Goal: Communication & Community: Answer question/provide support

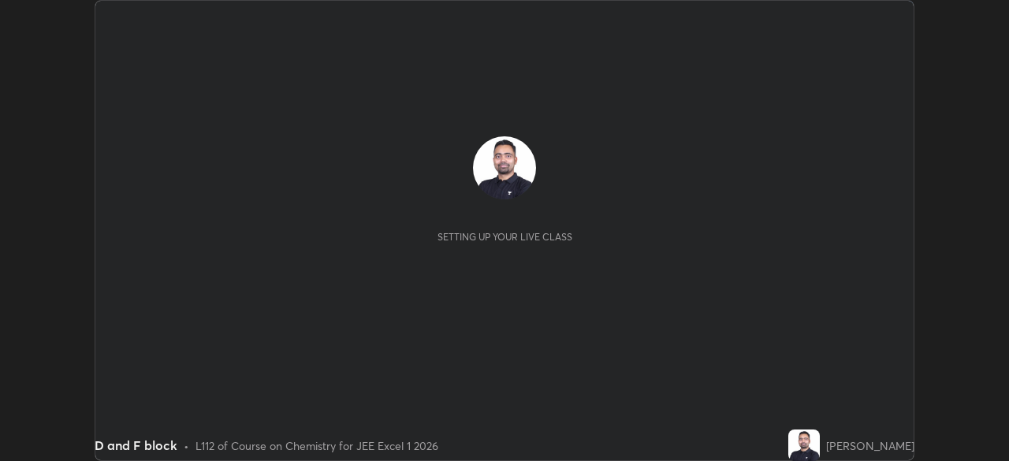
scroll to position [461, 1008]
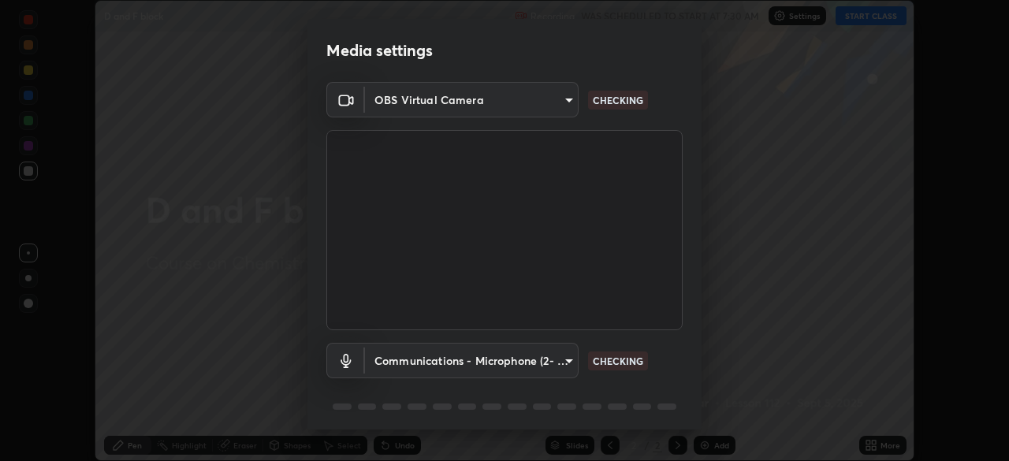
click at [566, 359] on body "Erase all D and F block Recording WAS SCHEDULED TO START AT 7:30 AM Settings ST…" at bounding box center [504, 230] width 1009 height 461
type input "2e9b027d6a4255688e554df818383ce9ed5f881db366686a8468352ce6a31e43"
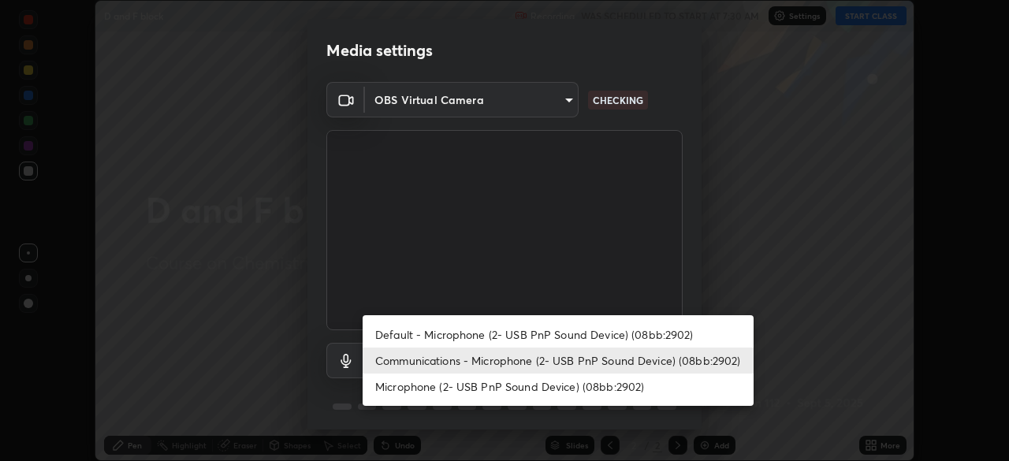
click at [481, 332] on li "Default - Microphone (2- USB PnP Sound Device) (08bb:2902)" at bounding box center [557, 334] width 391 height 26
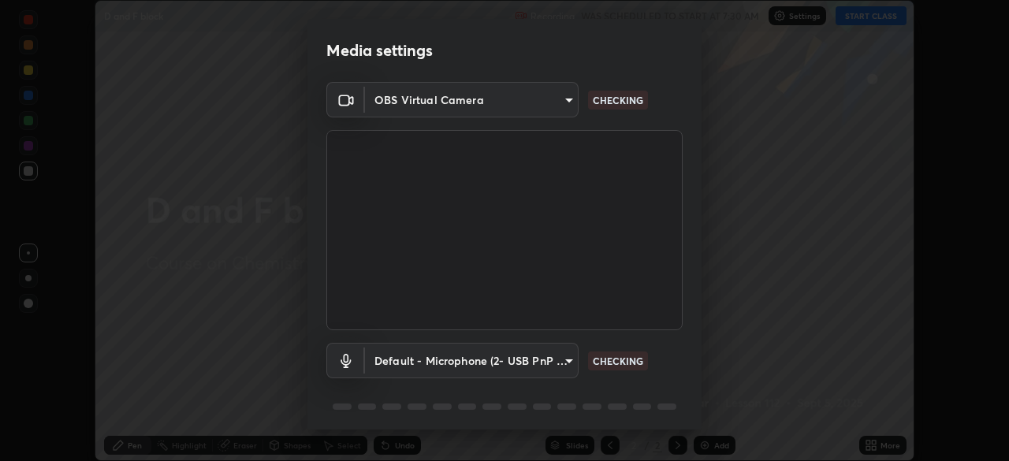
click at [477, 359] on body "Erase all D and F block Recording WAS SCHEDULED TO START AT 7:30 AM Settings ST…" at bounding box center [504, 230] width 1009 height 461
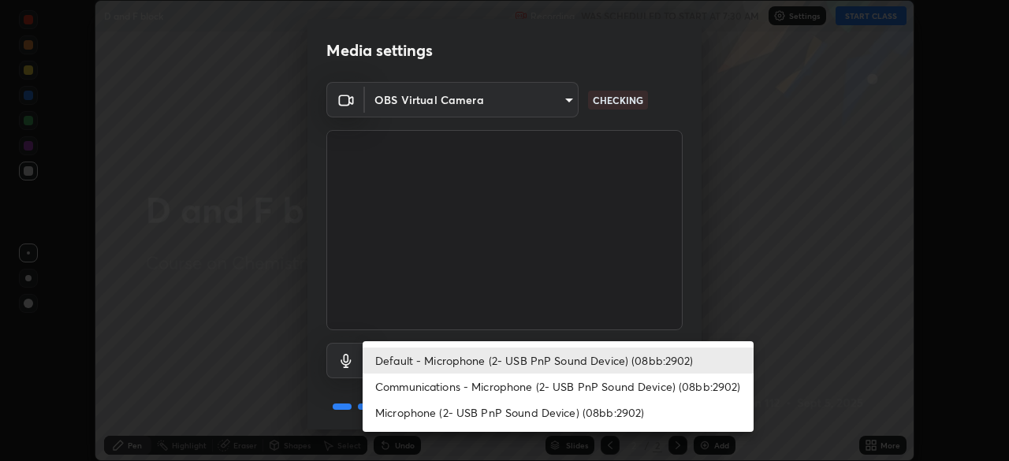
click at [463, 387] on li "Communications - Microphone (2- USB PnP Sound Device) (08bb:2902)" at bounding box center [557, 386] width 391 height 26
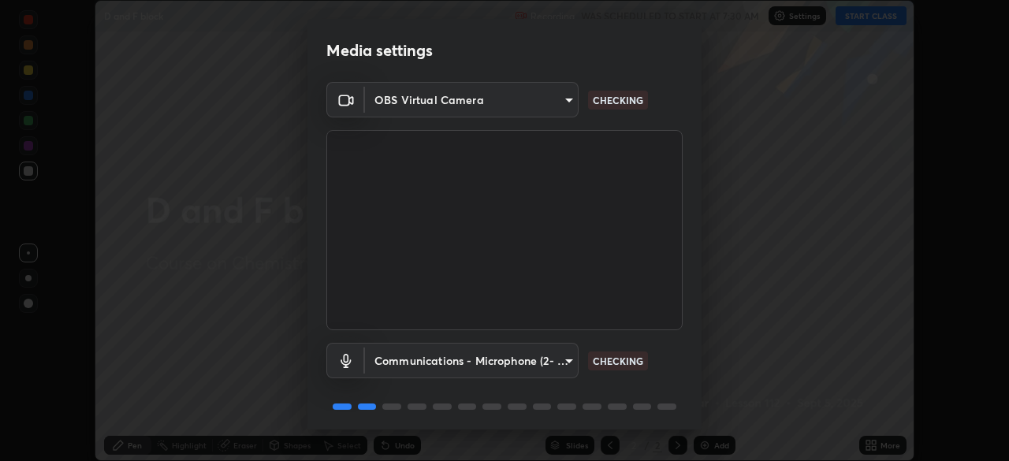
type input "communications"
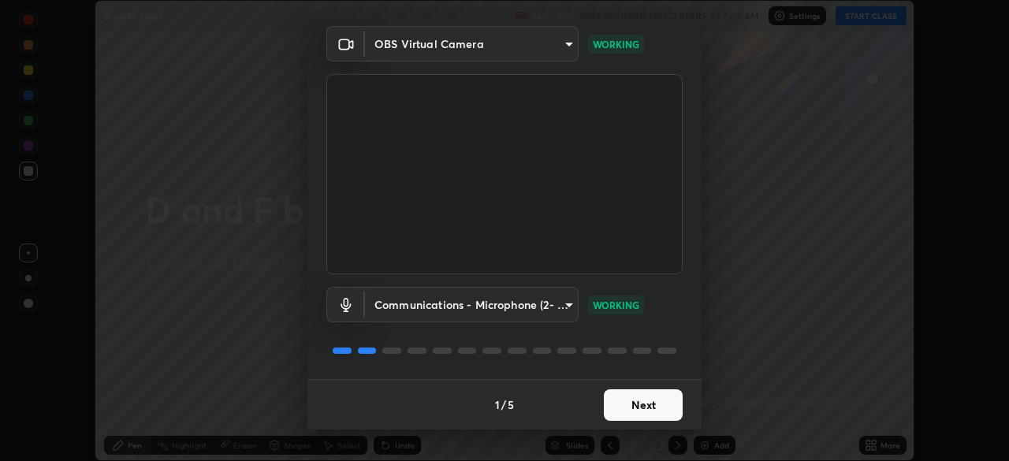
click at [655, 407] on button "Next" at bounding box center [643, 405] width 79 height 32
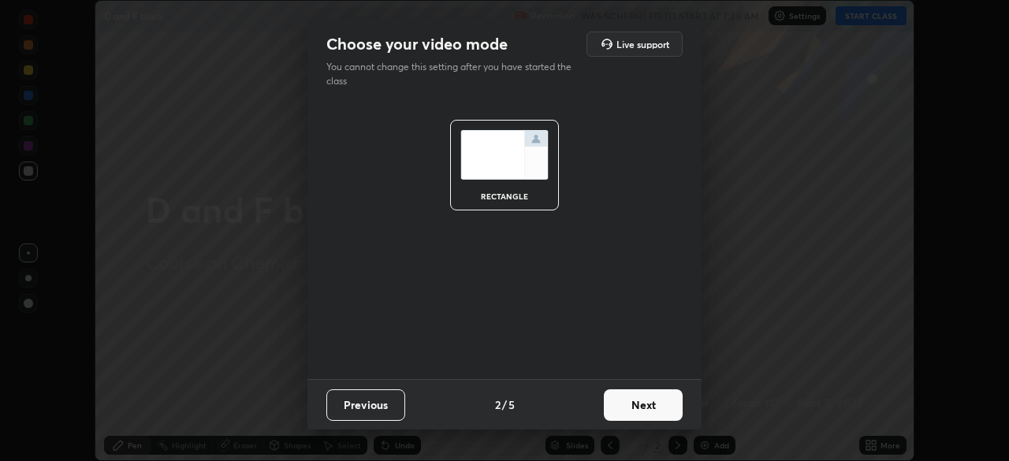
scroll to position [0, 0]
click at [657, 407] on button "Next" at bounding box center [643, 405] width 79 height 32
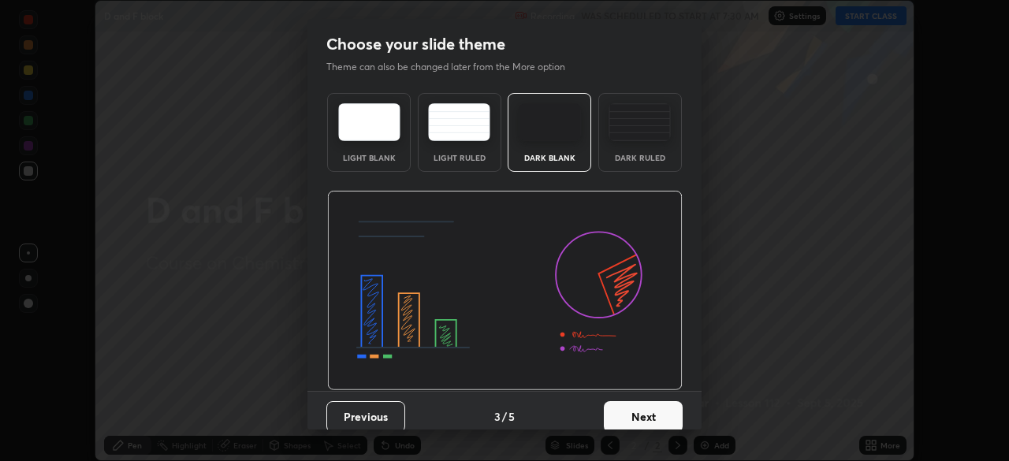
click at [657, 407] on button "Next" at bounding box center [643, 417] width 79 height 32
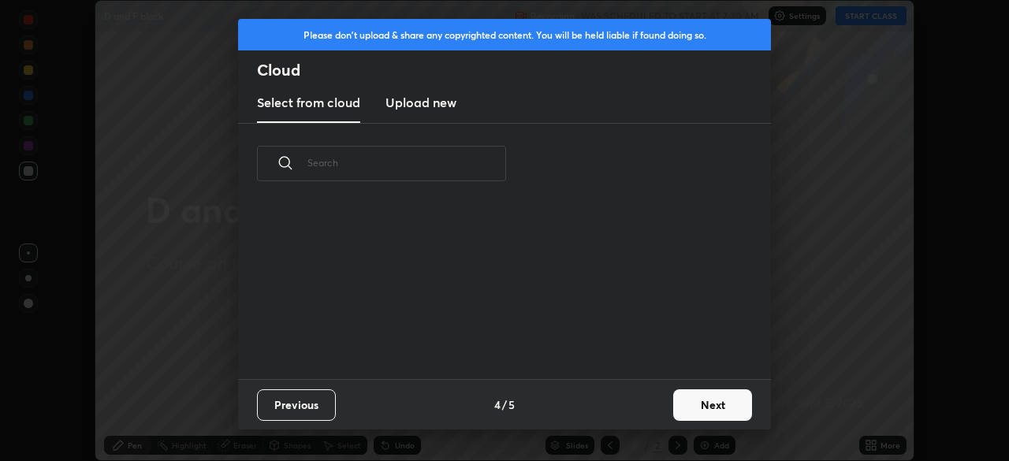
click at [715, 403] on button "Next" at bounding box center [712, 405] width 79 height 32
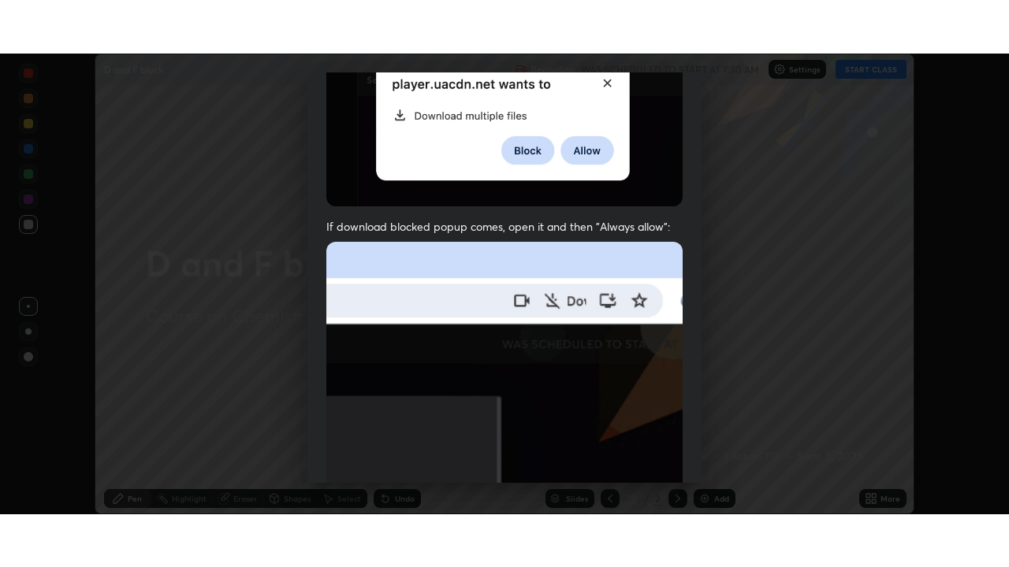
scroll to position [377, 0]
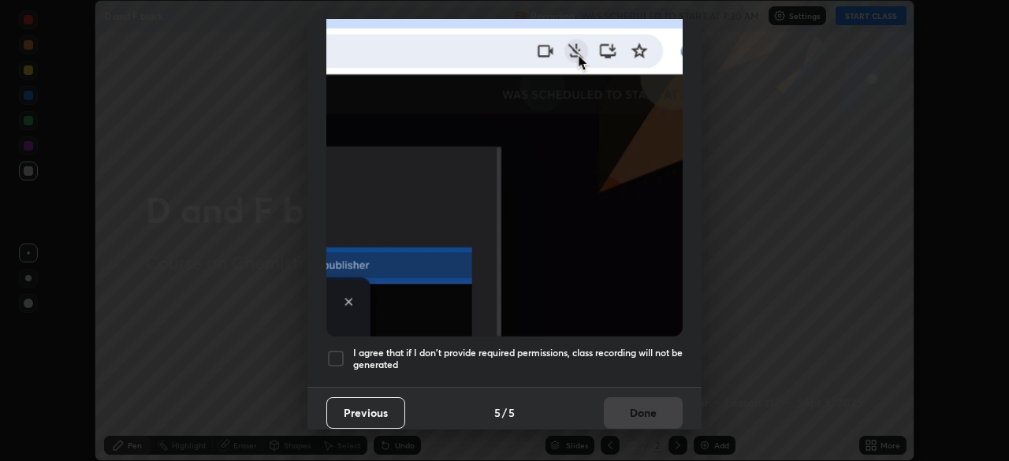
click at [346, 350] on div "I agree that if I don't provide required permissions, class recording will not …" at bounding box center [504, 358] width 356 height 19
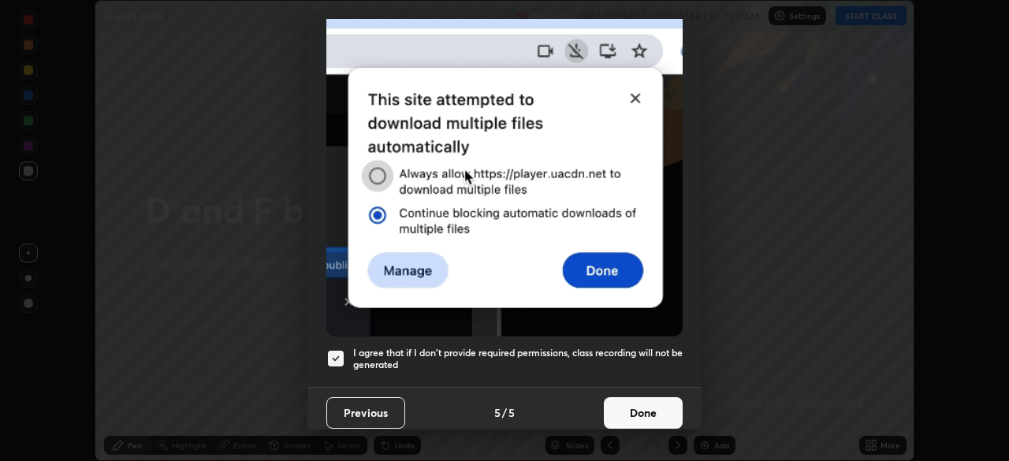
click at [647, 397] on button "Done" at bounding box center [643, 413] width 79 height 32
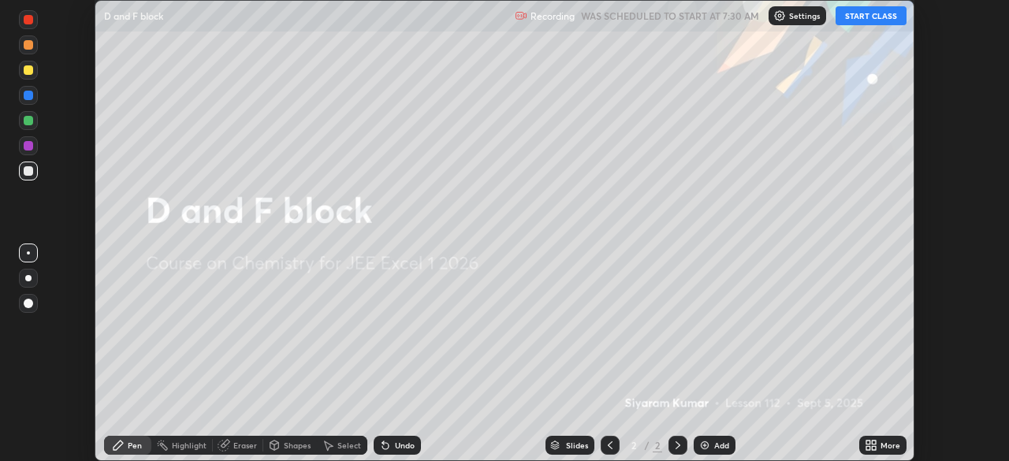
click at [860, 17] on button "START CLASS" at bounding box center [870, 15] width 71 height 19
click at [872, 441] on icon at bounding box center [873, 442] width 4 height 4
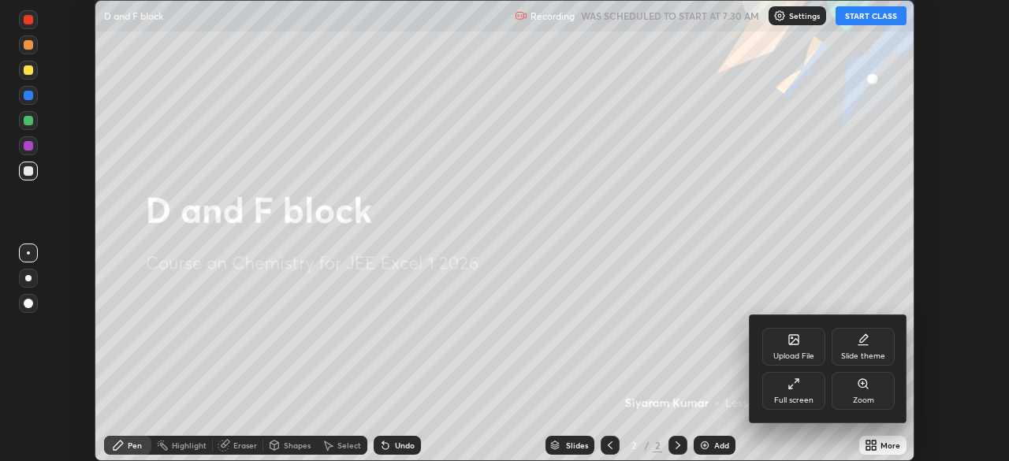
click at [797, 396] on div "Full screen" at bounding box center [793, 400] width 39 height 8
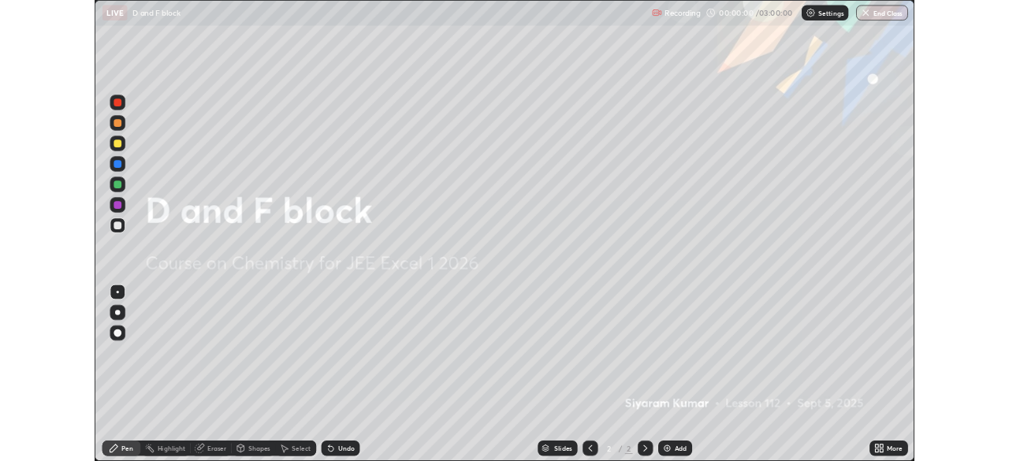
scroll to position [567, 1009]
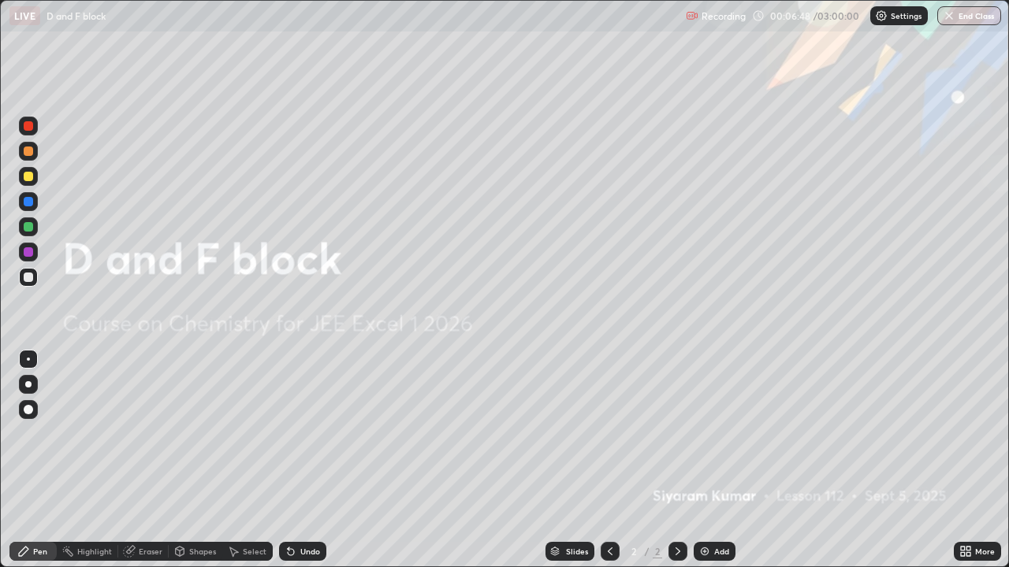
click at [960, 460] on icon at bounding box center [962, 549] width 4 height 4
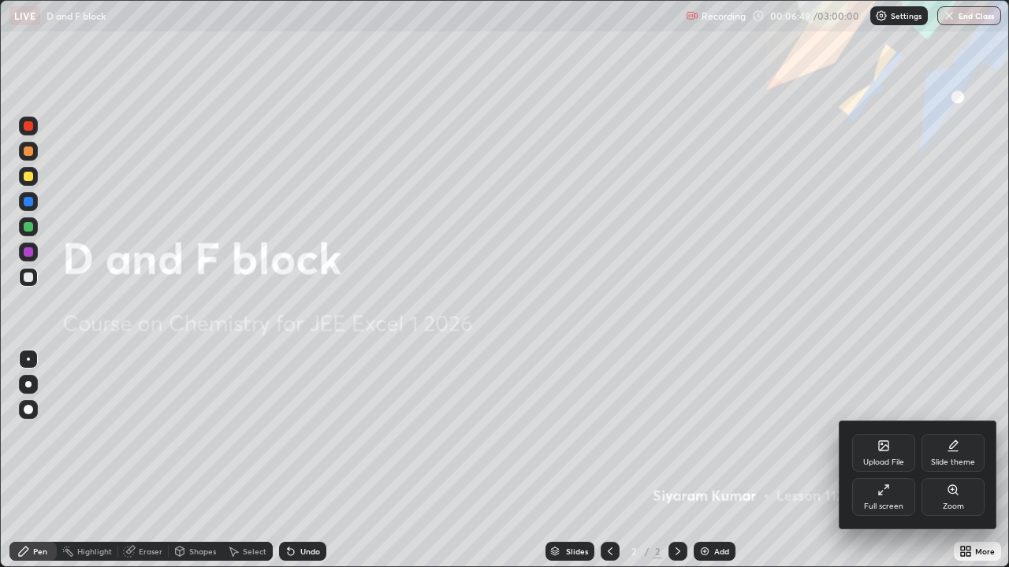
click at [891, 460] on div "Upload File" at bounding box center [883, 463] width 41 height 8
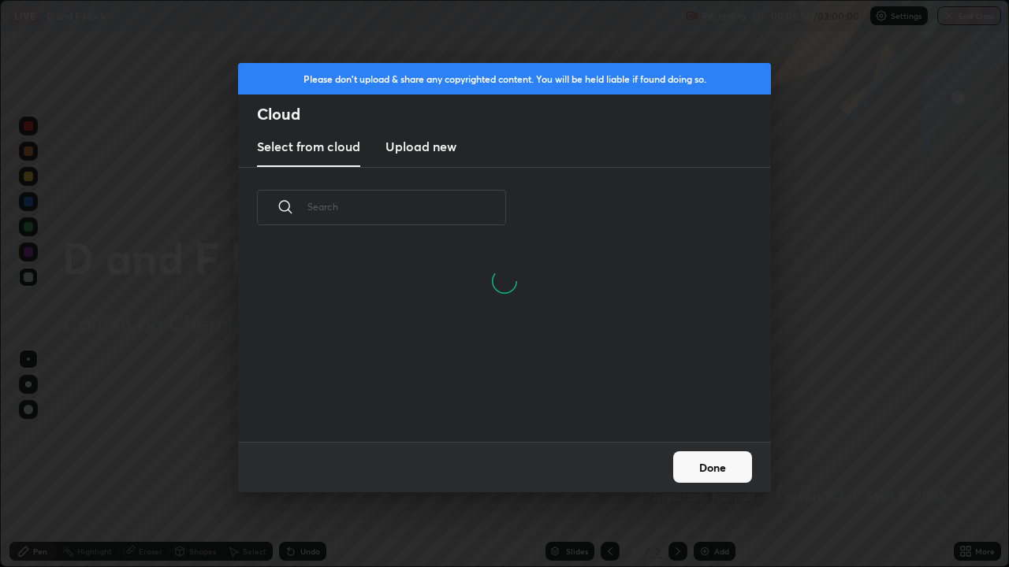
click at [428, 149] on h3 "Upload new" at bounding box center [420, 146] width 71 height 19
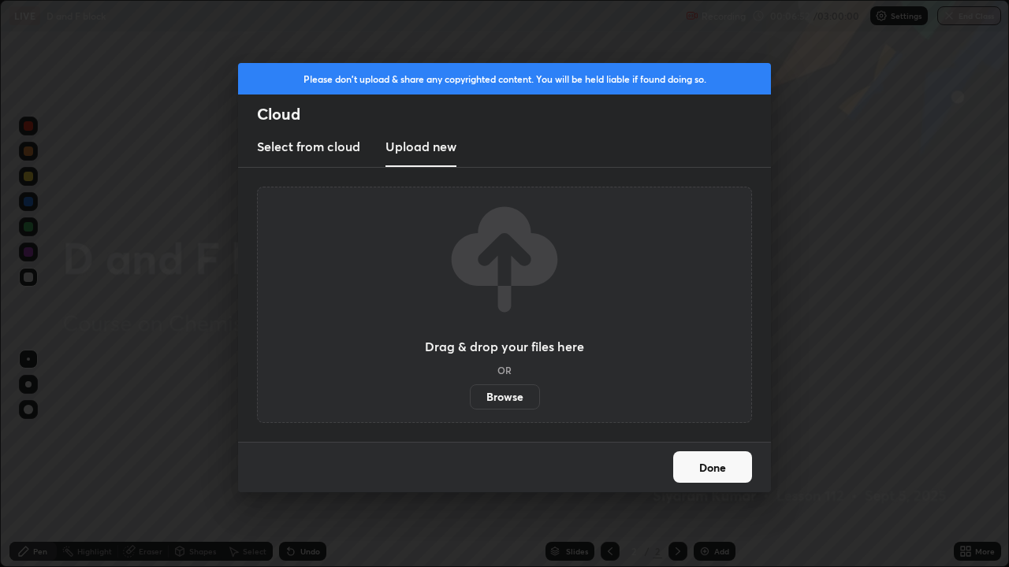
click at [507, 397] on label "Browse" at bounding box center [505, 397] width 70 height 25
click at [470, 397] on input "Browse" at bounding box center [470, 397] width 0 height 25
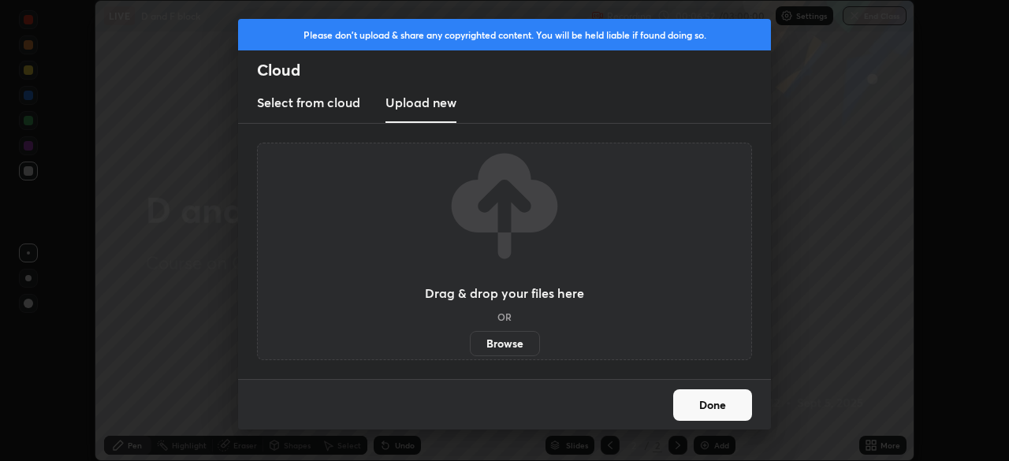
scroll to position [78333, 77785]
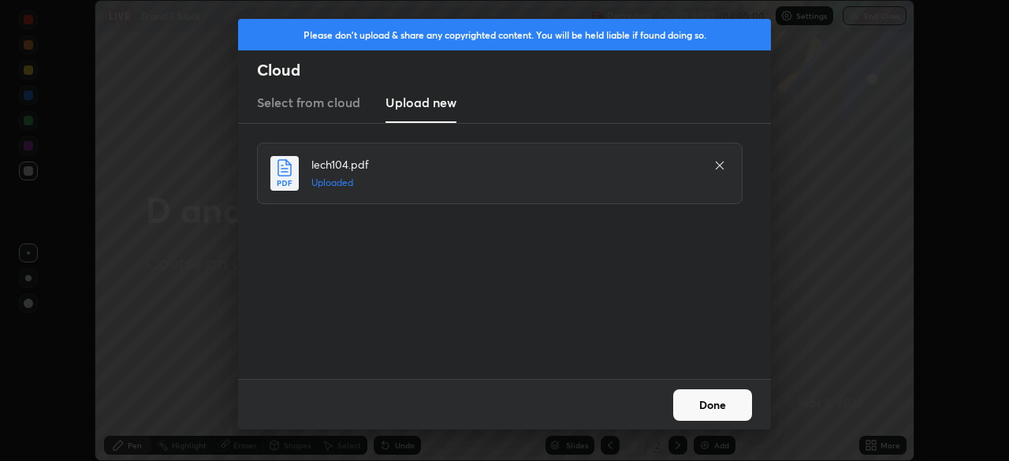
click at [725, 411] on button "Done" at bounding box center [712, 405] width 79 height 32
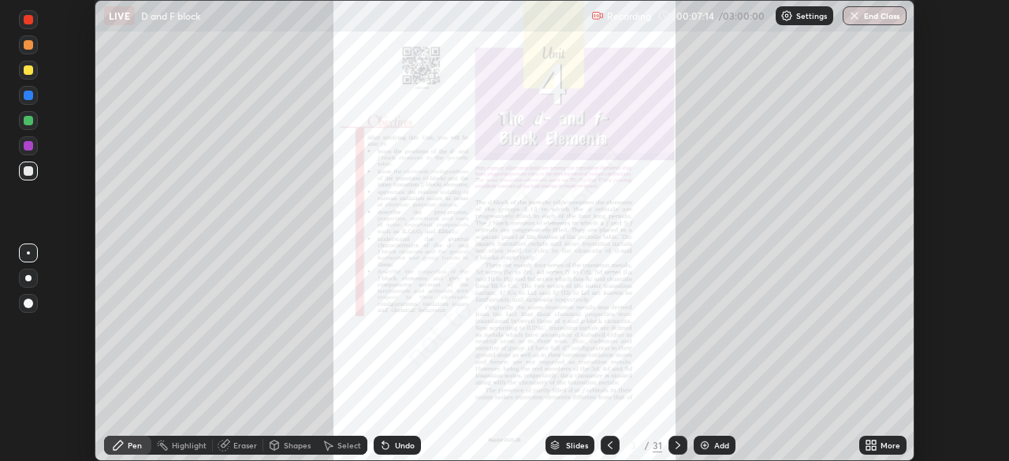
click at [572, 444] on div "Slides" at bounding box center [577, 445] width 22 height 8
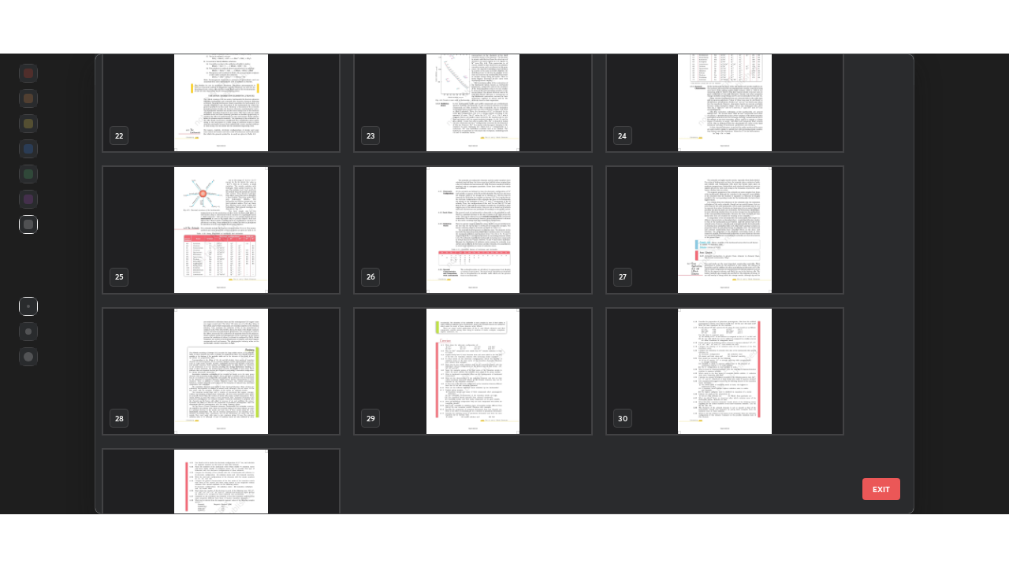
scroll to position [1027, 0]
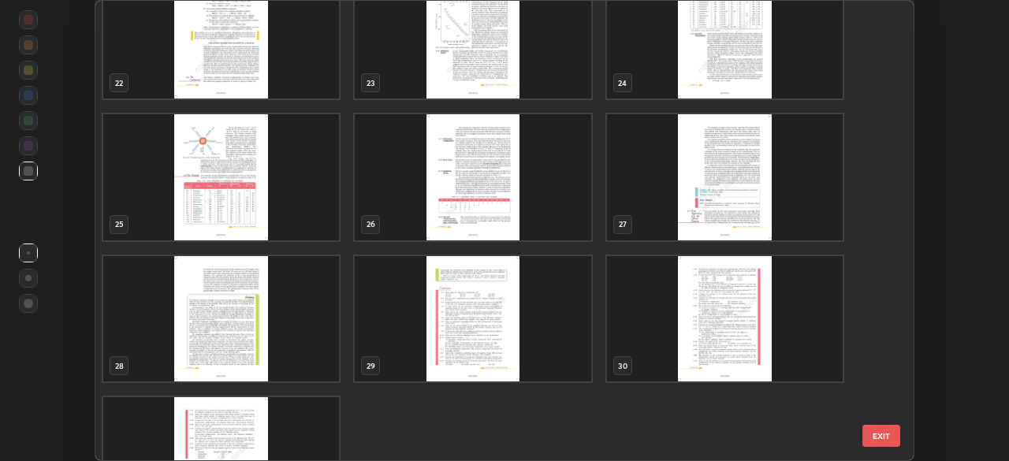
click at [236, 205] on img "grid" at bounding box center [221, 177] width 236 height 126
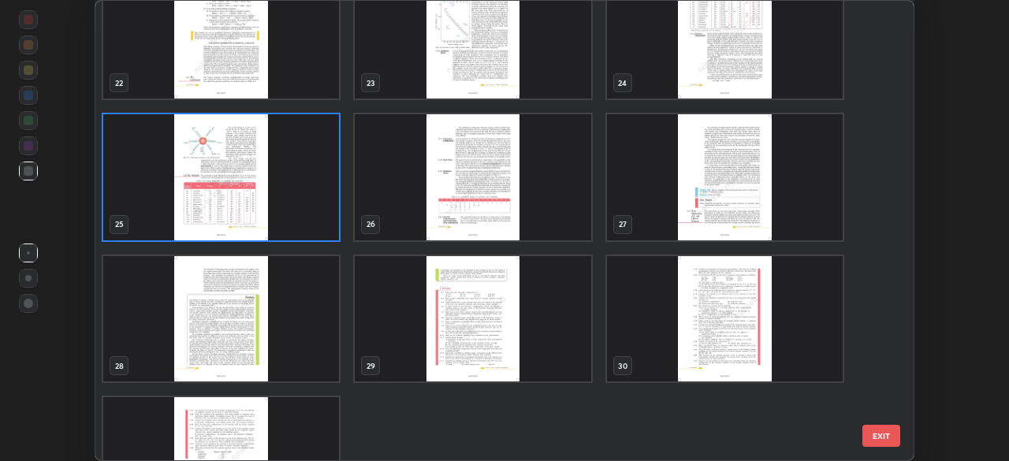
click at [236, 205] on img "grid" at bounding box center [221, 177] width 236 height 126
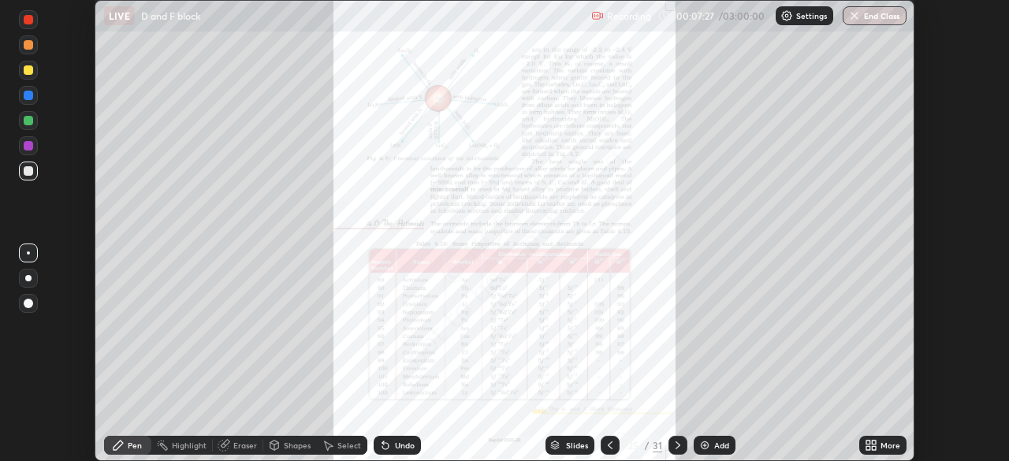
click at [239, 203] on img "grid" at bounding box center [221, 177] width 236 height 126
click at [671, 442] on icon at bounding box center [677, 445] width 13 height 13
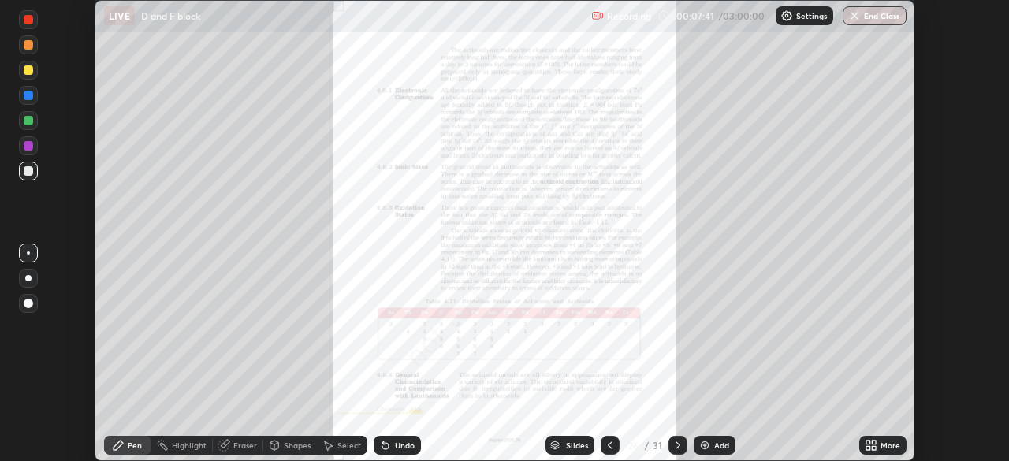
click at [608, 445] on icon at bounding box center [610, 445] width 13 height 13
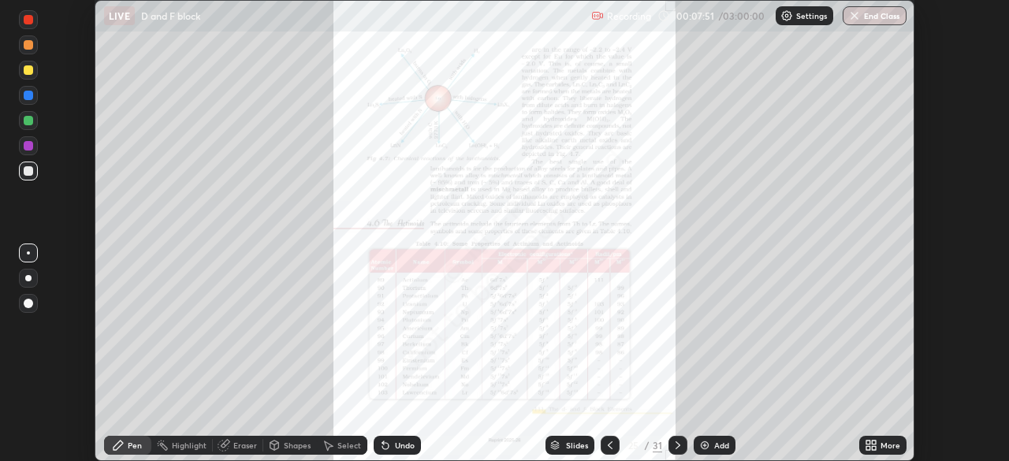
click at [670, 438] on div at bounding box center [677, 445] width 19 height 19
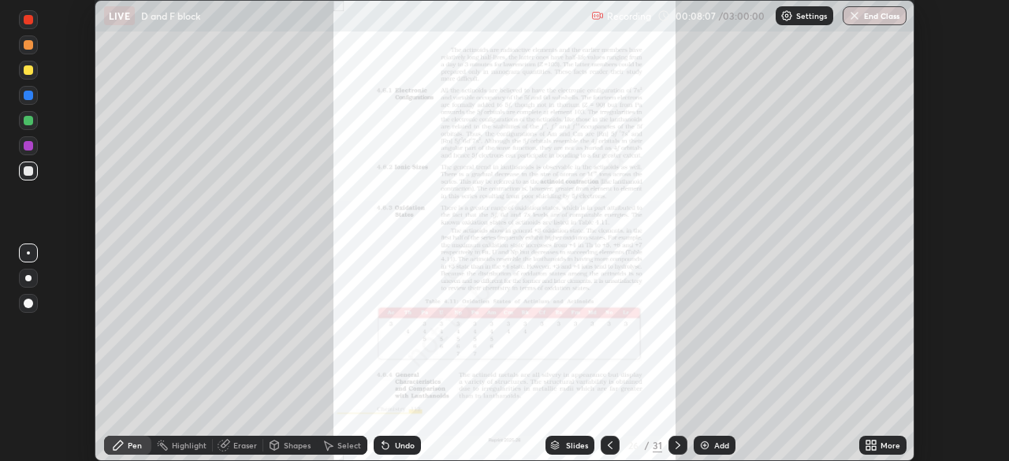
click at [676, 440] on icon at bounding box center [677, 445] width 13 height 13
click at [676, 445] on icon at bounding box center [677, 445] width 13 height 13
click at [675, 442] on icon at bounding box center [677, 445] width 5 height 8
click at [672, 438] on div at bounding box center [677, 445] width 19 height 19
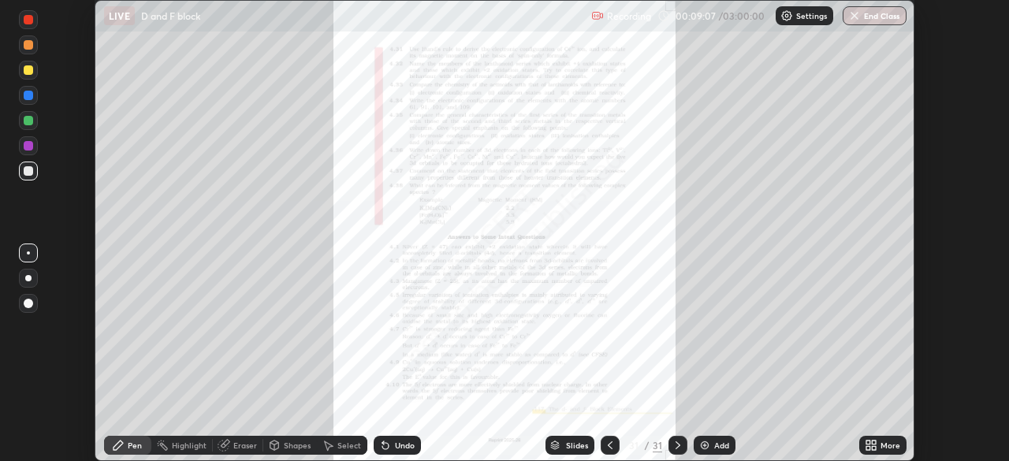
click at [674, 440] on icon at bounding box center [677, 445] width 13 height 13
click at [678, 443] on icon at bounding box center [677, 445] width 13 height 13
click at [676, 445] on icon at bounding box center [677, 445] width 13 height 13
click at [682, 444] on icon at bounding box center [677, 445] width 13 height 13
click at [676, 445] on icon at bounding box center [677, 445] width 13 height 13
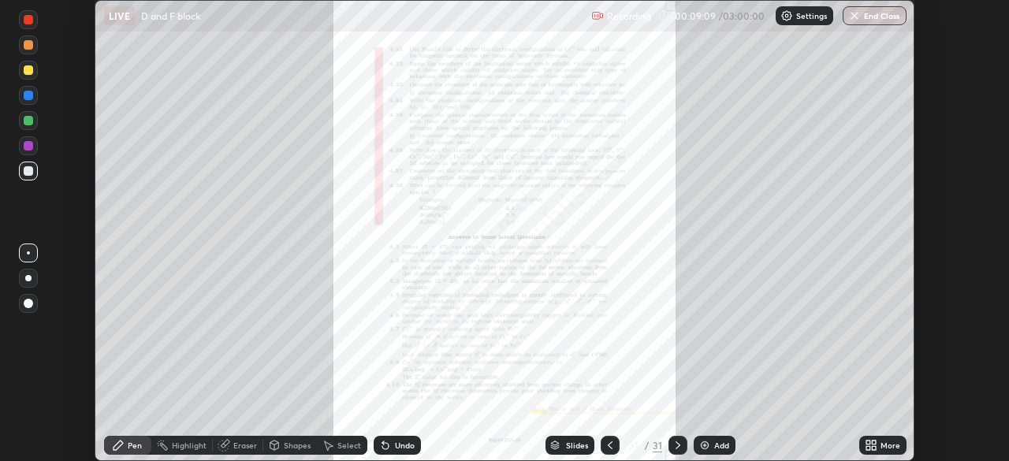
click at [866, 439] on icon at bounding box center [870, 445] width 13 height 13
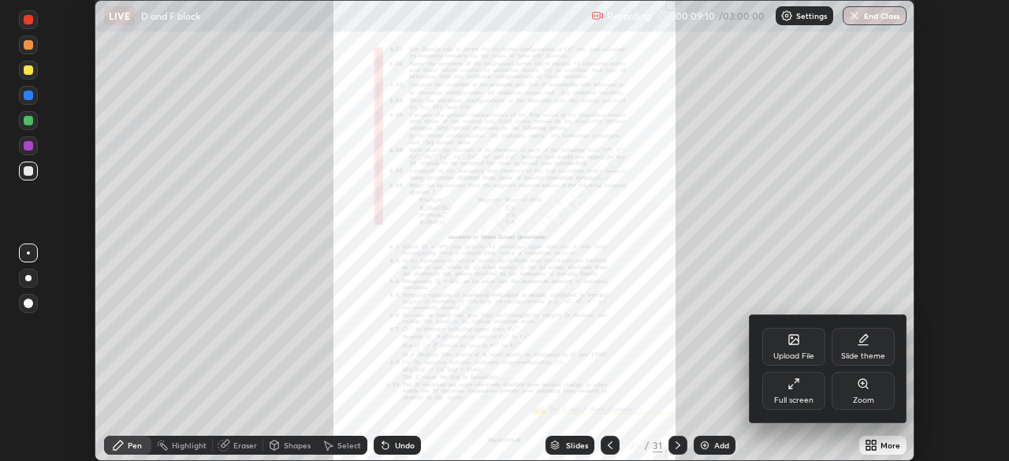
click at [702, 317] on div at bounding box center [504, 230] width 1009 height 461
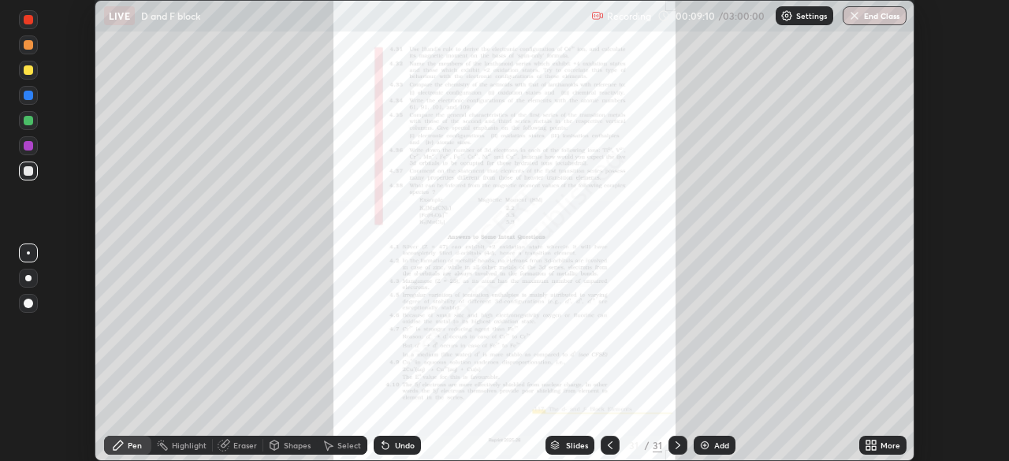
click at [870, 442] on icon at bounding box center [868, 442] width 4 height 4
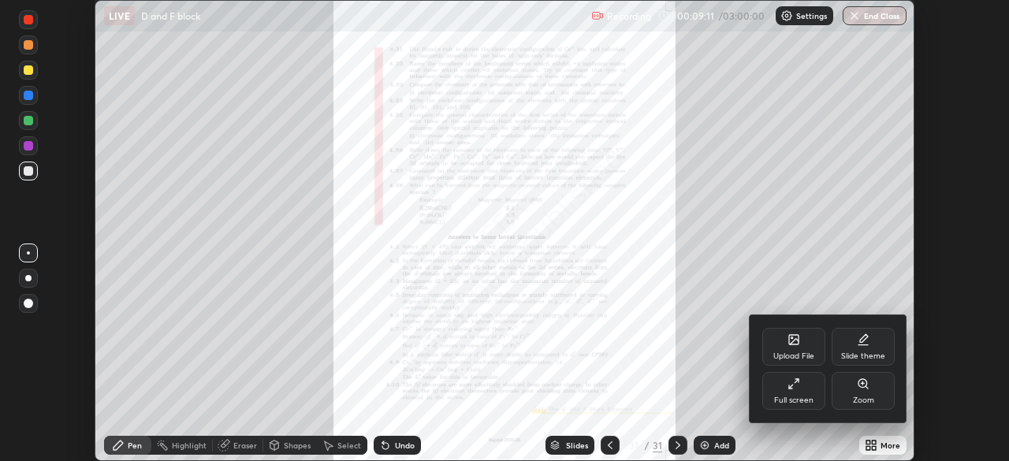
click at [713, 375] on div at bounding box center [504, 230] width 1009 height 461
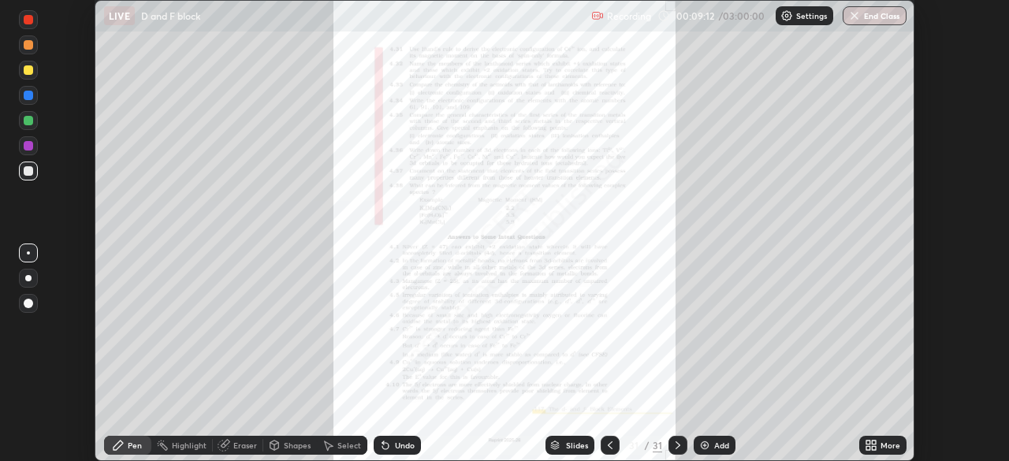
click at [866, 442] on icon at bounding box center [868, 442] width 4 height 4
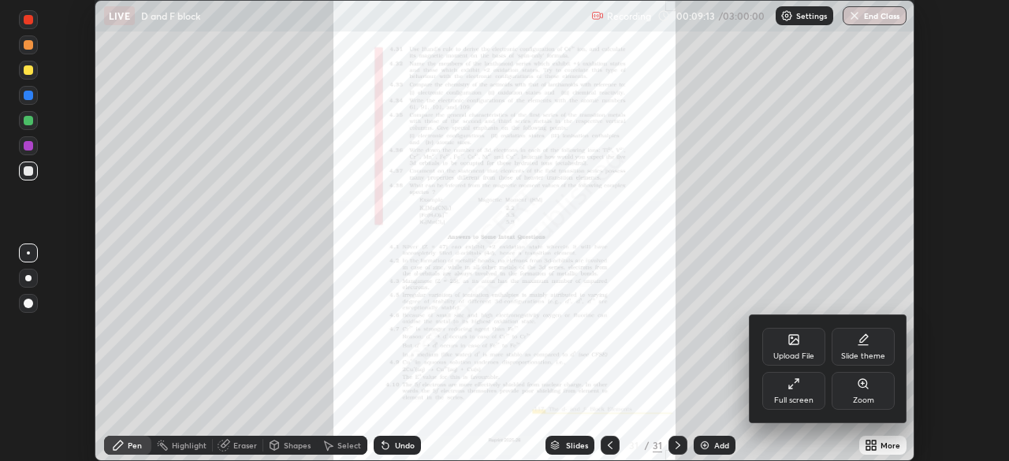
click at [793, 388] on icon at bounding box center [793, 383] width 13 height 13
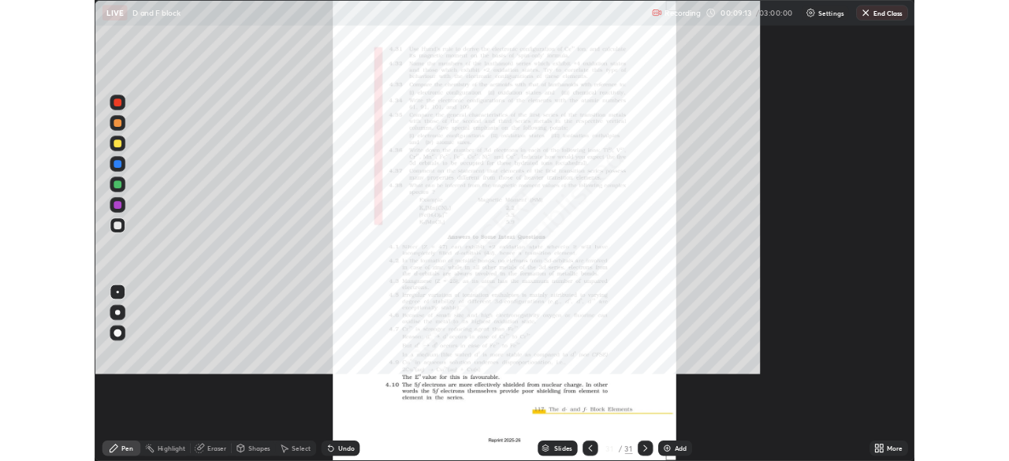
scroll to position [567, 1009]
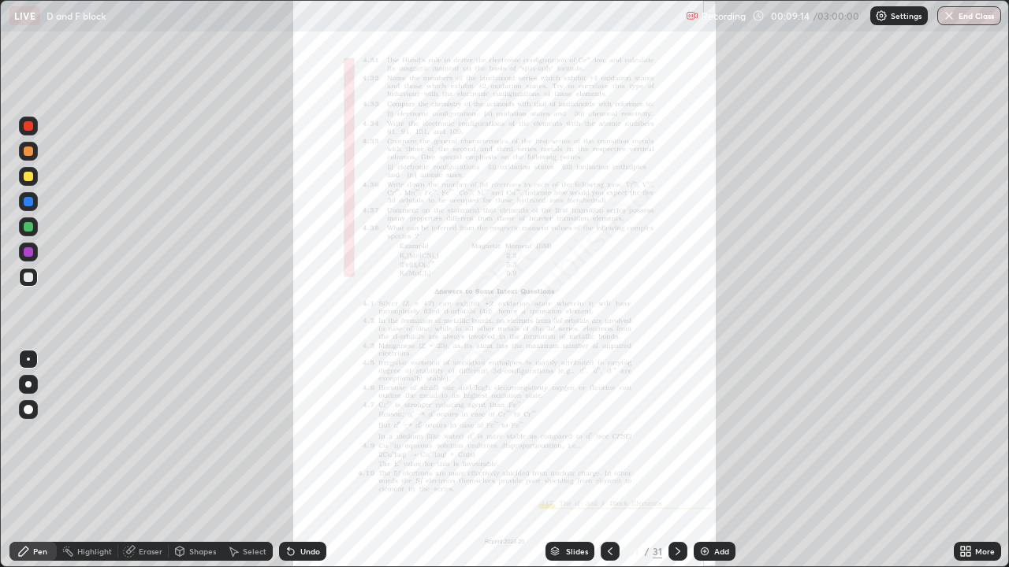
click at [714, 460] on div "Add" at bounding box center [721, 552] width 15 height 8
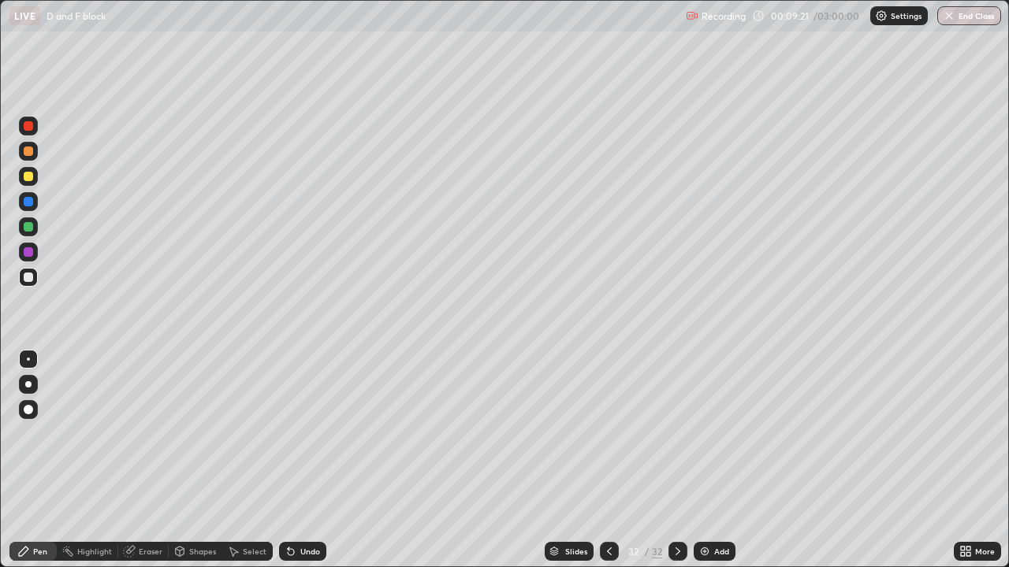
click at [29, 127] on div at bounding box center [28, 125] width 9 height 9
click at [29, 185] on div at bounding box center [28, 176] width 19 height 19
click at [32, 178] on div at bounding box center [28, 176] width 9 height 9
click at [24, 280] on div at bounding box center [28, 277] width 9 height 9
click at [711, 460] on div "Add" at bounding box center [714, 551] width 42 height 19
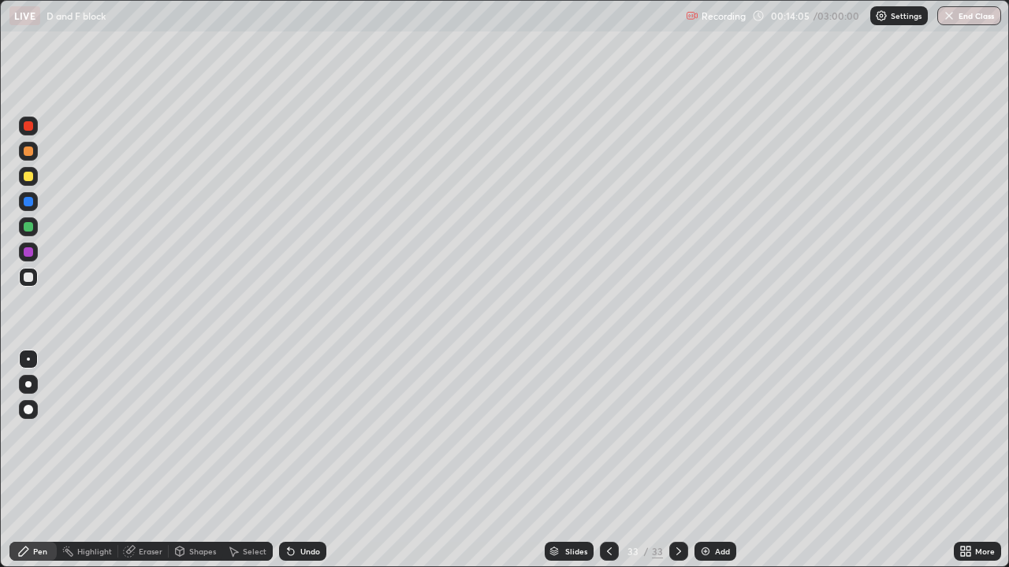
click at [954, 460] on div "More" at bounding box center [976, 551] width 47 height 19
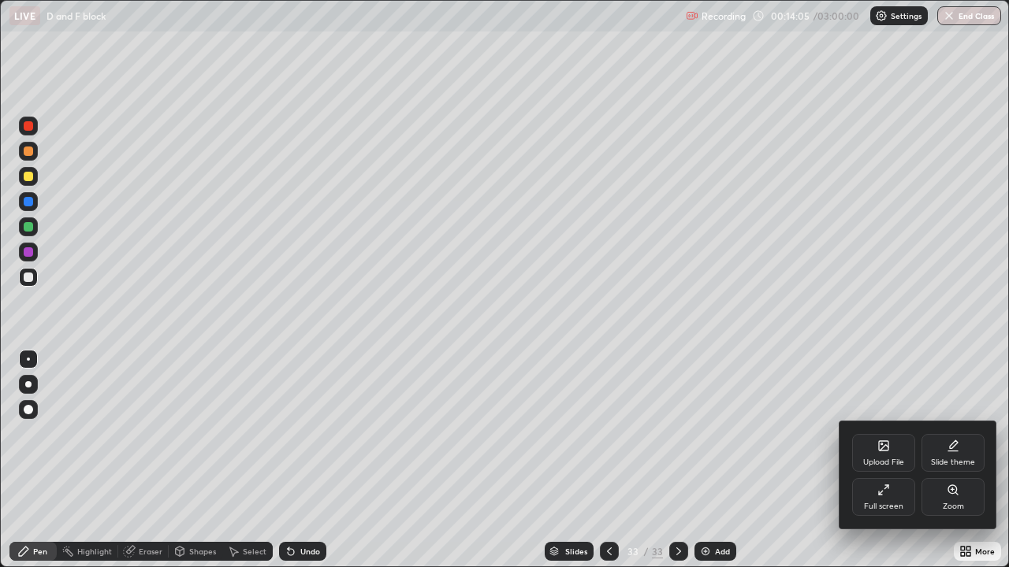
click at [890, 460] on div "Full screen" at bounding box center [883, 497] width 63 height 38
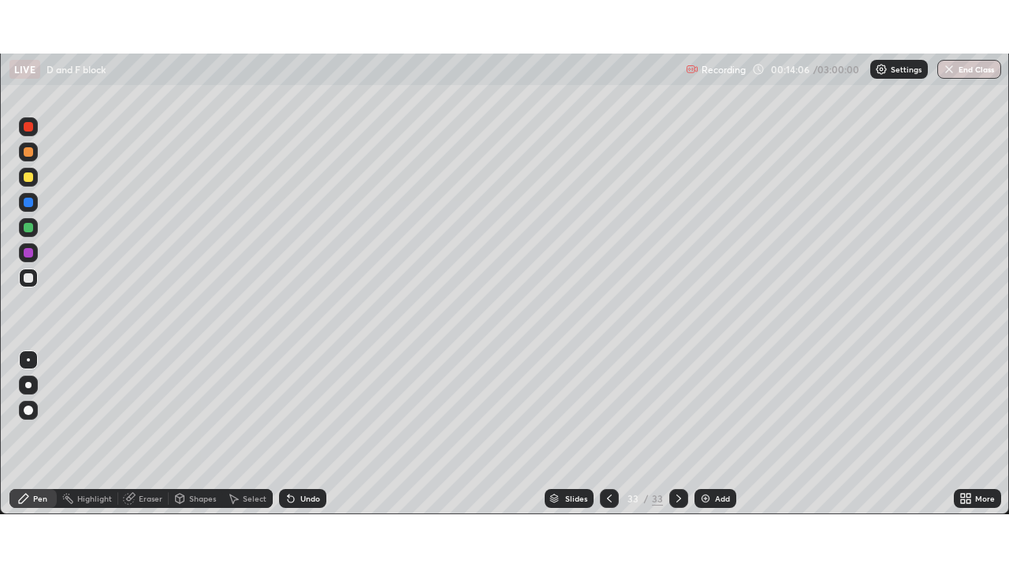
scroll to position [78333, 77785]
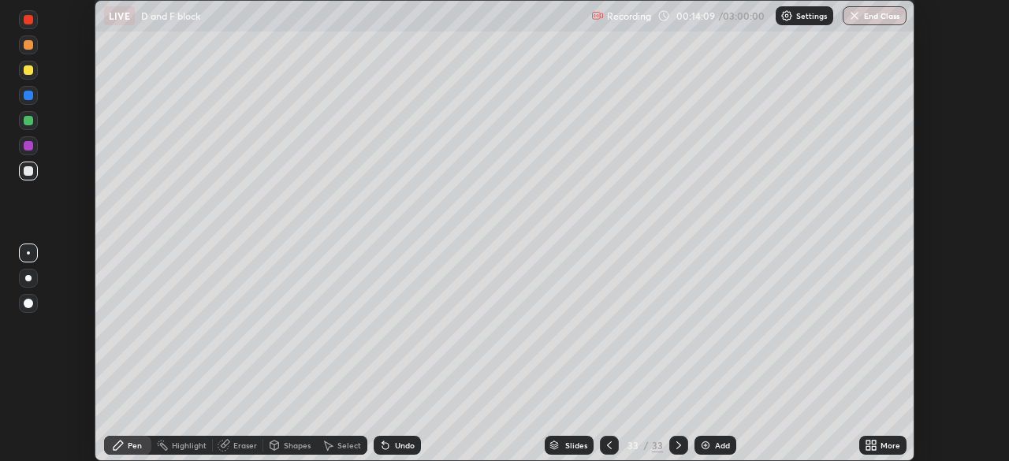
click at [875, 450] on icon at bounding box center [873, 448] width 4 height 4
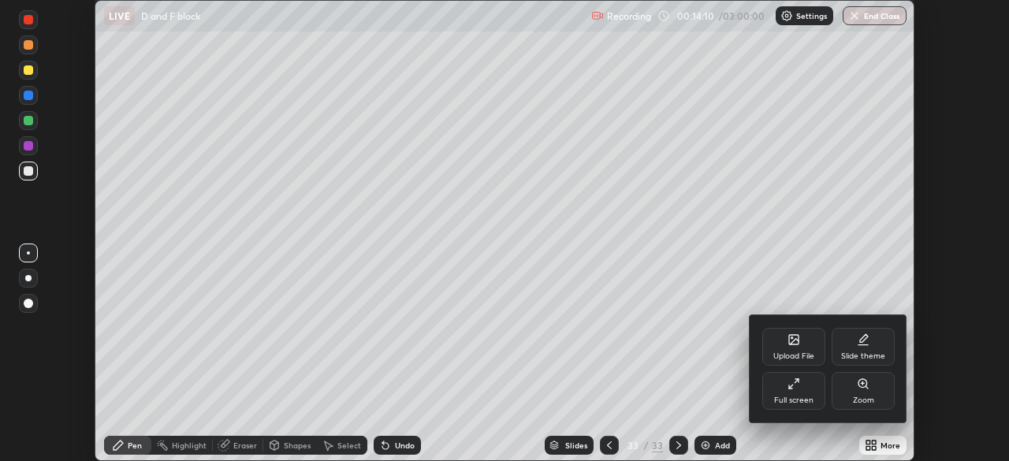
click at [800, 402] on div "Full screen" at bounding box center [793, 400] width 39 height 8
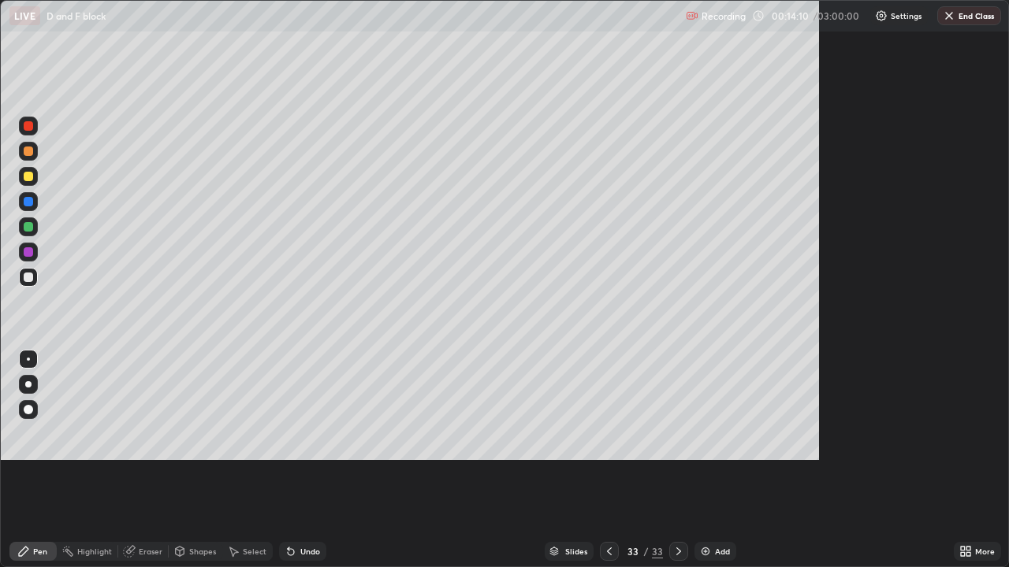
scroll to position [567, 1009]
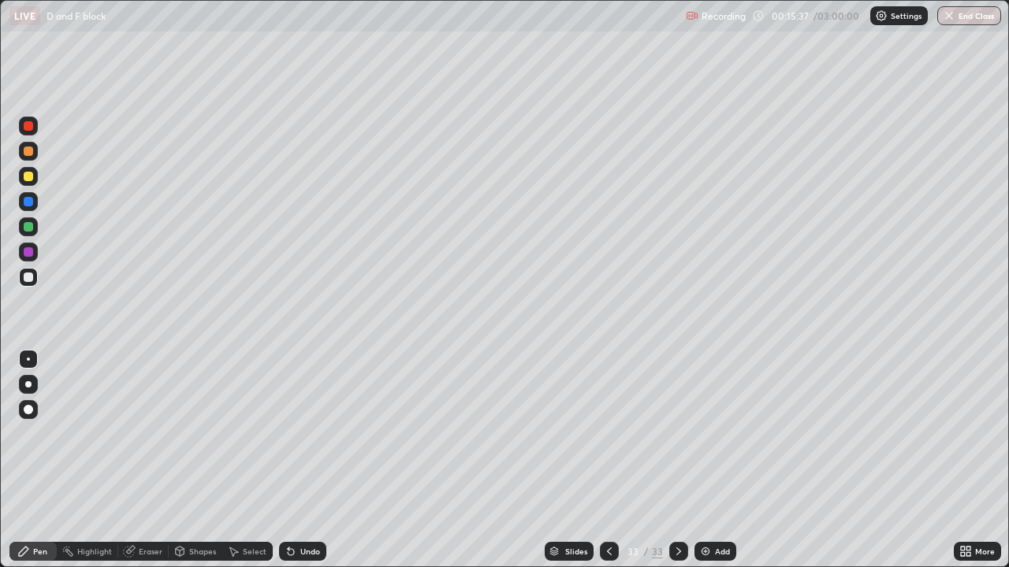
click at [715, 460] on div "Add" at bounding box center [722, 552] width 15 height 8
click at [310, 460] on div "Undo" at bounding box center [310, 552] width 20 height 8
click at [308, 460] on div "Undo" at bounding box center [310, 552] width 20 height 8
click at [305, 460] on div "Undo" at bounding box center [302, 551] width 47 height 19
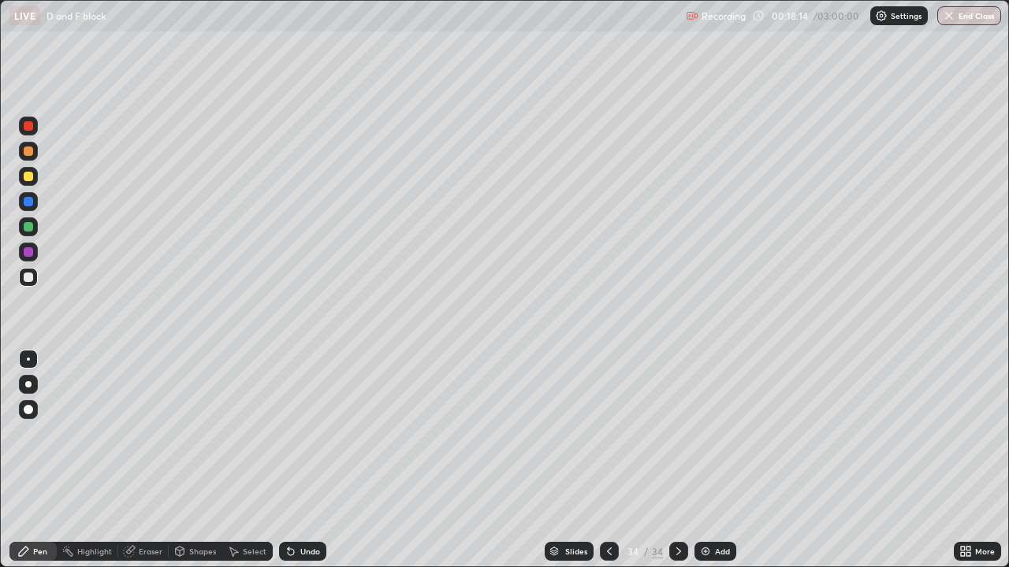
click at [31, 124] on div at bounding box center [28, 125] width 9 height 9
click at [32, 125] on div at bounding box center [28, 125] width 9 height 9
click at [35, 180] on div at bounding box center [28, 176] width 19 height 19
click at [307, 460] on div "Undo" at bounding box center [302, 551] width 47 height 19
click at [297, 460] on div "Undo" at bounding box center [302, 551] width 47 height 19
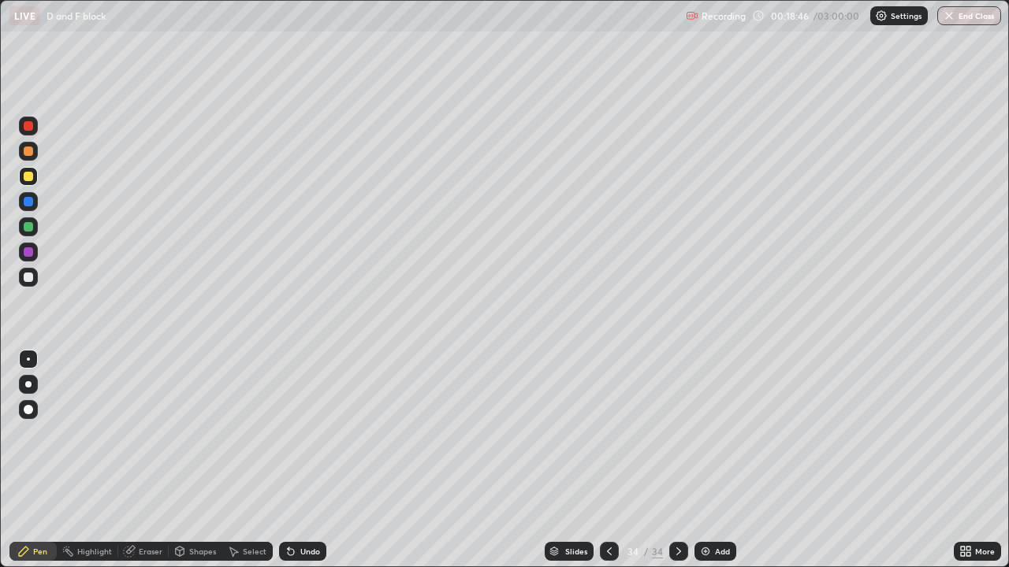
click at [303, 460] on div "Undo" at bounding box center [310, 552] width 20 height 8
click at [307, 460] on div "Undo" at bounding box center [310, 552] width 20 height 8
click at [317, 460] on div "Undo" at bounding box center [302, 551] width 47 height 19
click at [147, 460] on div "Eraser" at bounding box center [151, 552] width 24 height 8
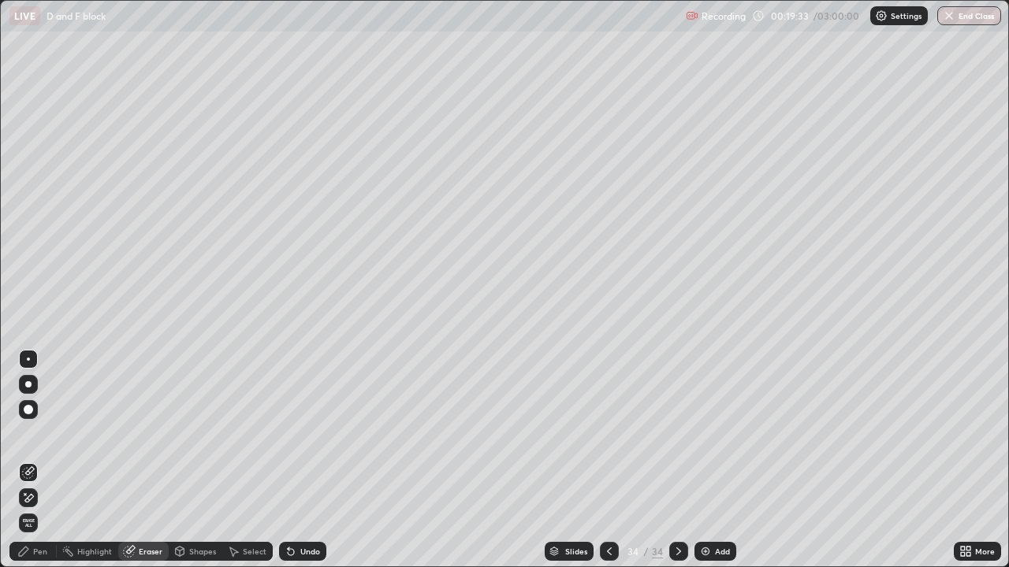
click at [28, 460] on icon at bounding box center [29, 498] width 9 height 8
click at [35, 460] on div "Pen" at bounding box center [40, 552] width 14 height 8
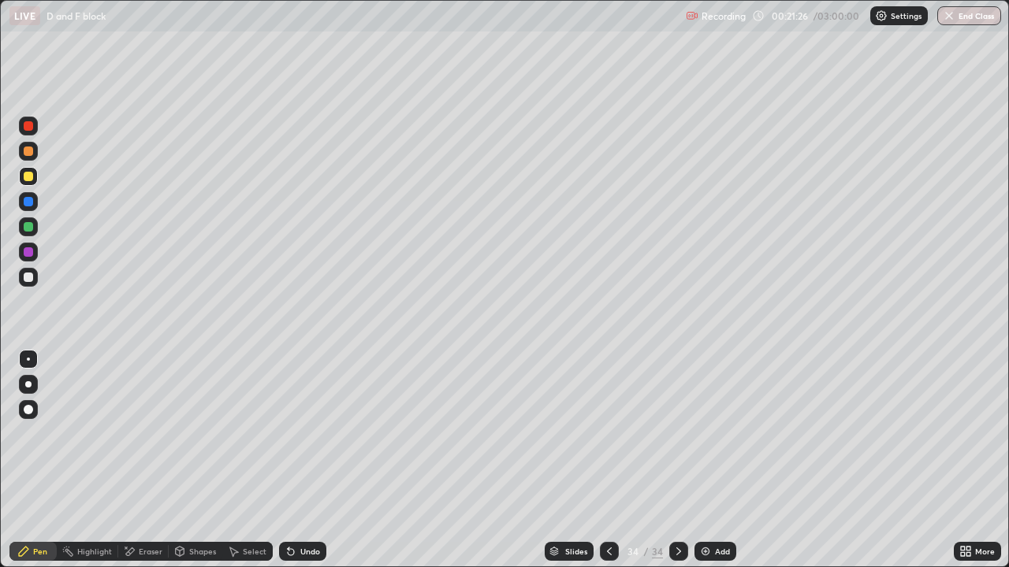
click at [678, 460] on icon at bounding box center [678, 551] width 13 height 13
click at [724, 460] on div "Add" at bounding box center [722, 552] width 15 height 8
click at [28, 128] on div at bounding box center [28, 125] width 9 height 9
click at [32, 279] on div at bounding box center [28, 277] width 9 height 9
click at [669, 460] on div at bounding box center [678, 551] width 19 height 19
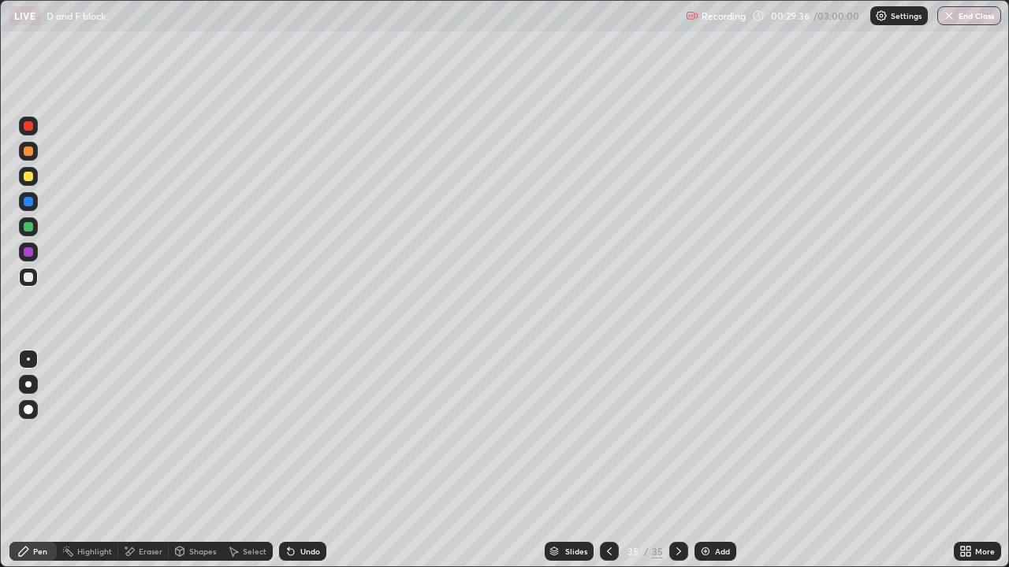
click at [707, 460] on img at bounding box center [705, 551] width 13 height 13
click at [32, 174] on div at bounding box center [28, 176] width 9 height 9
click at [28, 273] on div at bounding box center [28, 277] width 9 height 9
click at [299, 460] on div "Undo" at bounding box center [302, 551] width 47 height 19
click at [317, 460] on div "Undo" at bounding box center [302, 551] width 47 height 19
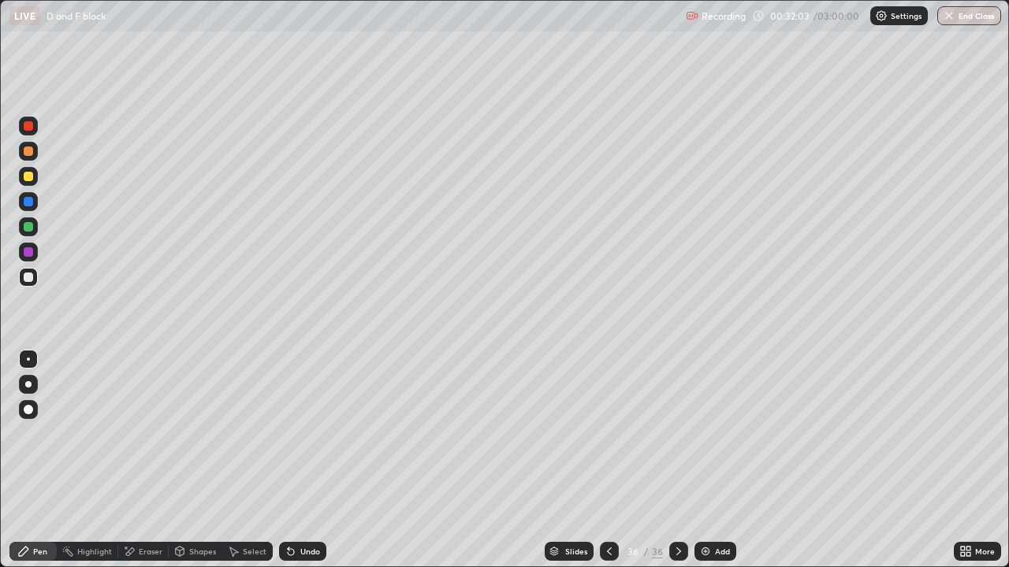
click at [314, 460] on div "Undo" at bounding box center [302, 551] width 47 height 19
click at [29, 177] on div at bounding box center [28, 176] width 9 height 9
click at [709, 460] on img at bounding box center [705, 551] width 13 height 13
click at [28, 279] on div at bounding box center [28, 277] width 9 height 9
click at [722, 460] on div "Add" at bounding box center [714, 551] width 42 height 19
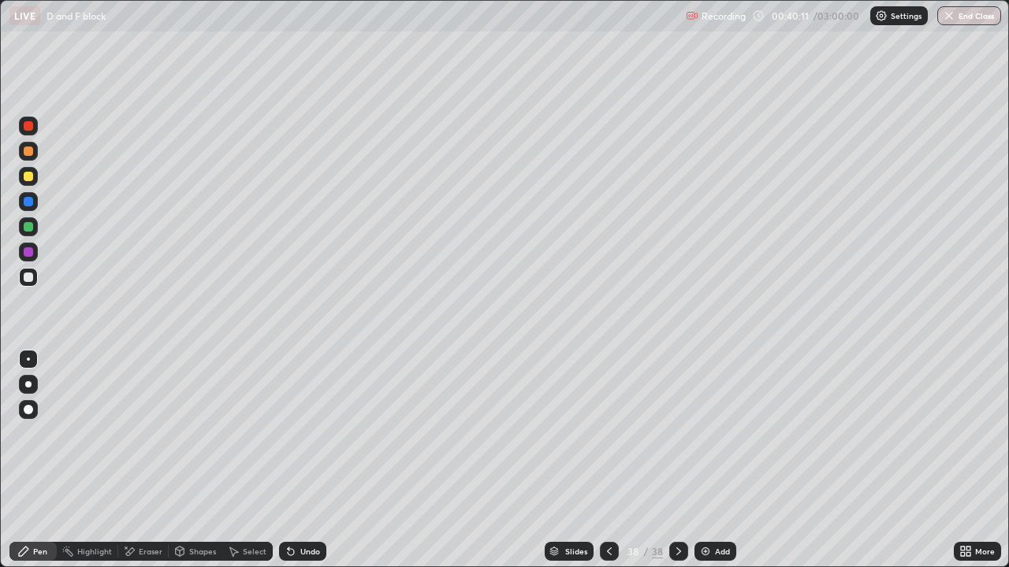
click at [310, 460] on div "Undo" at bounding box center [302, 551] width 47 height 19
click at [304, 460] on div "Undo" at bounding box center [302, 551] width 47 height 19
click at [302, 460] on div "Undo" at bounding box center [310, 552] width 20 height 8
click at [676, 460] on icon at bounding box center [678, 551] width 13 height 13
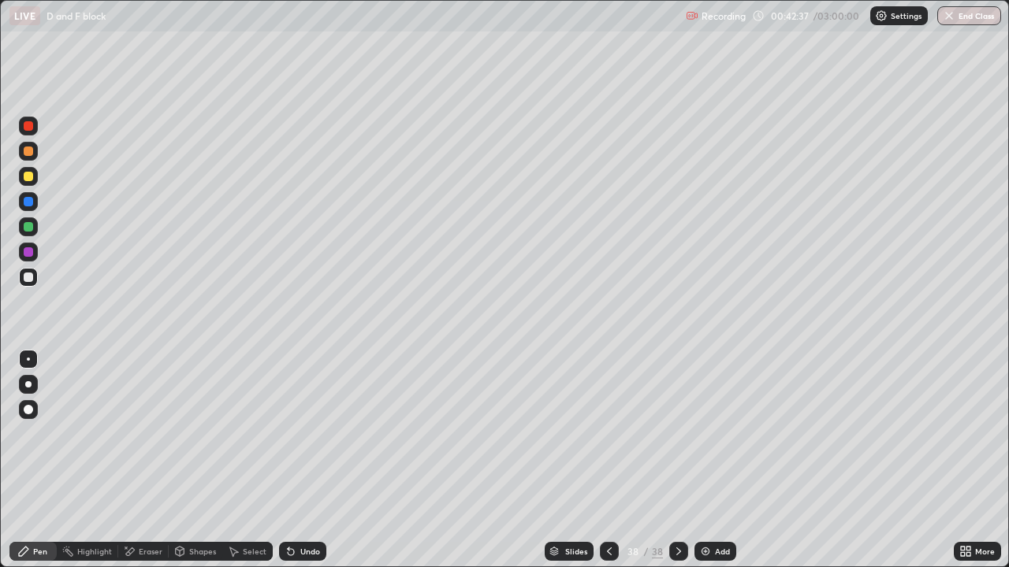
click at [720, 460] on div "Add" at bounding box center [722, 552] width 15 height 8
click at [30, 177] on div at bounding box center [28, 176] width 9 height 9
click at [31, 128] on div at bounding box center [28, 125] width 9 height 9
click at [28, 273] on div at bounding box center [28, 277] width 9 height 9
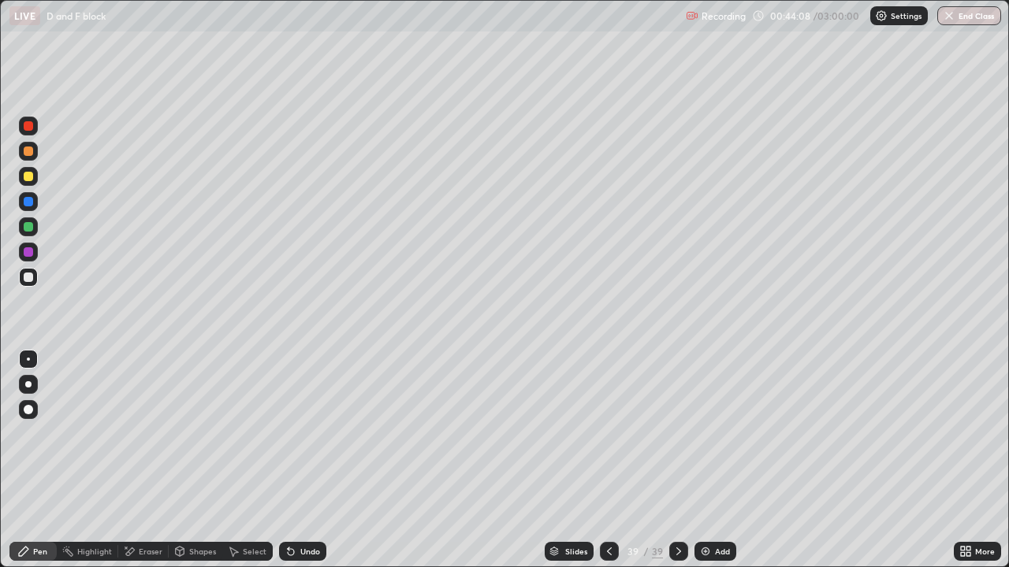
click at [612, 460] on div at bounding box center [609, 551] width 19 height 19
click at [674, 460] on icon at bounding box center [678, 551] width 13 height 13
click at [309, 460] on div "Undo" at bounding box center [310, 552] width 20 height 8
click at [307, 460] on div "Undo" at bounding box center [310, 552] width 20 height 8
click at [310, 460] on div "Undo" at bounding box center [310, 552] width 20 height 8
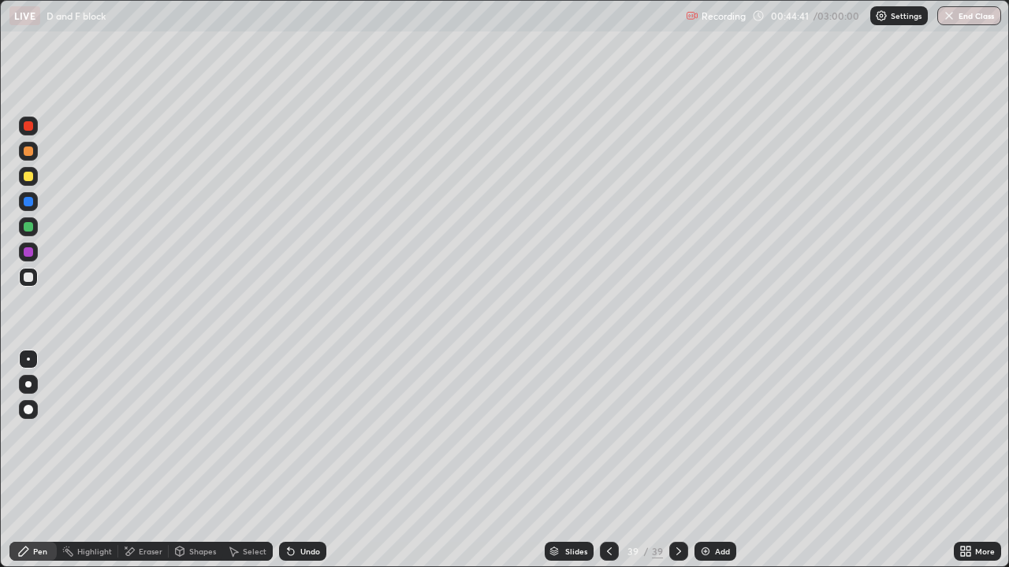
click at [312, 460] on div "Undo" at bounding box center [302, 551] width 47 height 19
click at [315, 460] on div "Undo" at bounding box center [302, 551] width 47 height 19
click at [314, 460] on div "Undo" at bounding box center [302, 551] width 47 height 19
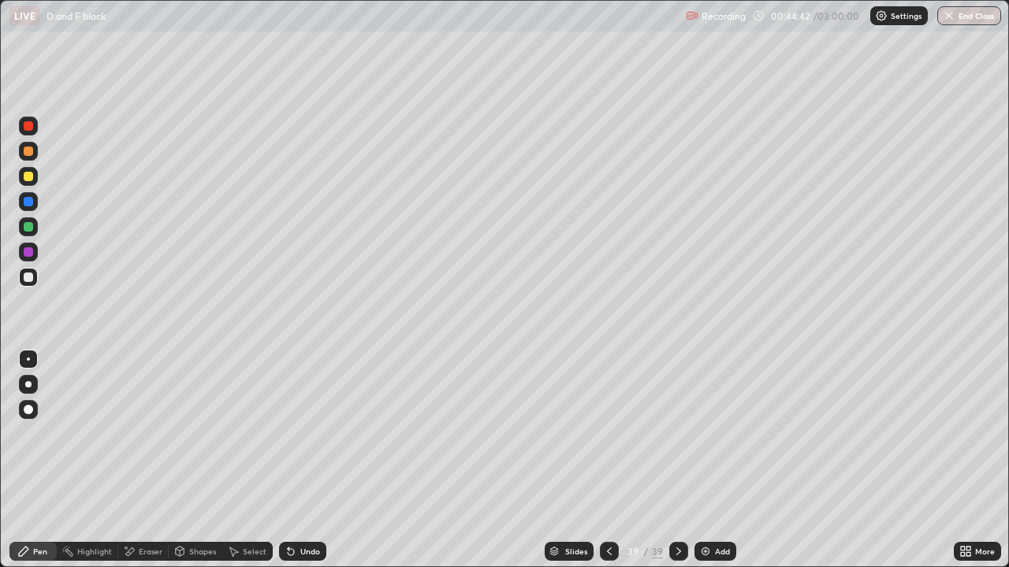
click at [314, 460] on div "Undo" at bounding box center [302, 551] width 47 height 19
click at [318, 460] on div "Undo" at bounding box center [310, 552] width 20 height 8
click at [674, 460] on icon at bounding box center [678, 551] width 13 height 13
click at [720, 460] on div "Add" at bounding box center [722, 552] width 15 height 8
click at [30, 277] on div at bounding box center [28, 277] width 9 height 9
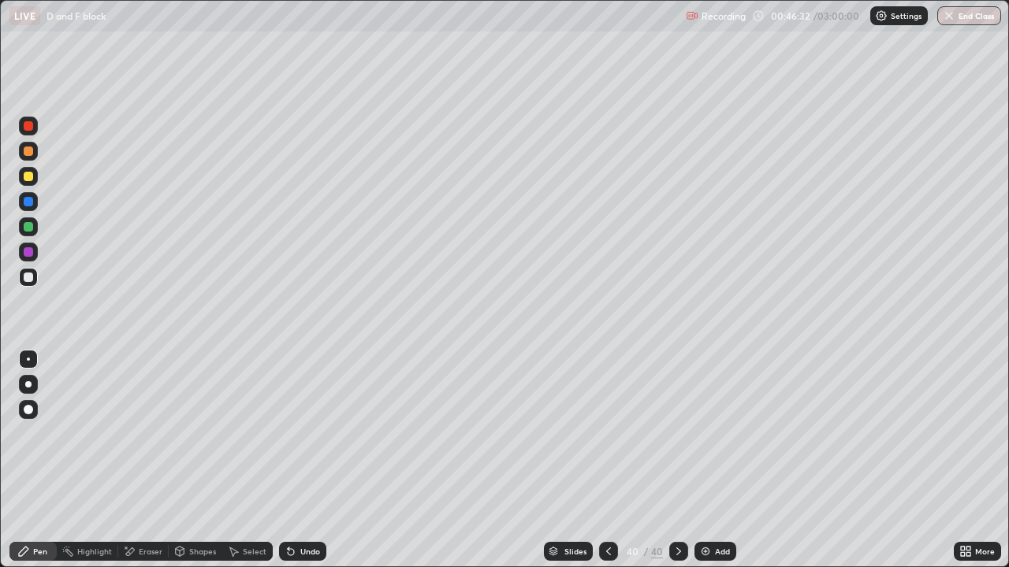
click at [29, 178] on div at bounding box center [28, 176] width 9 height 9
click at [139, 460] on div "Eraser" at bounding box center [151, 552] width 24 height 8
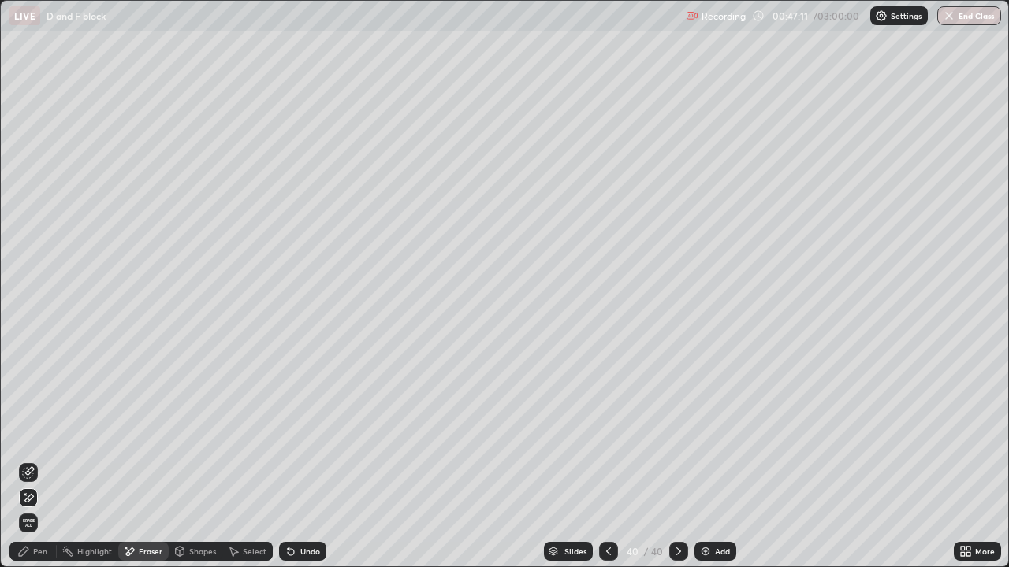
click at [31, 460] on icon at bounding box center [28, 472] width 13 height 13
click at [41, 460] on div "Pen" at bounding box center [40, 552] width 14 height 8
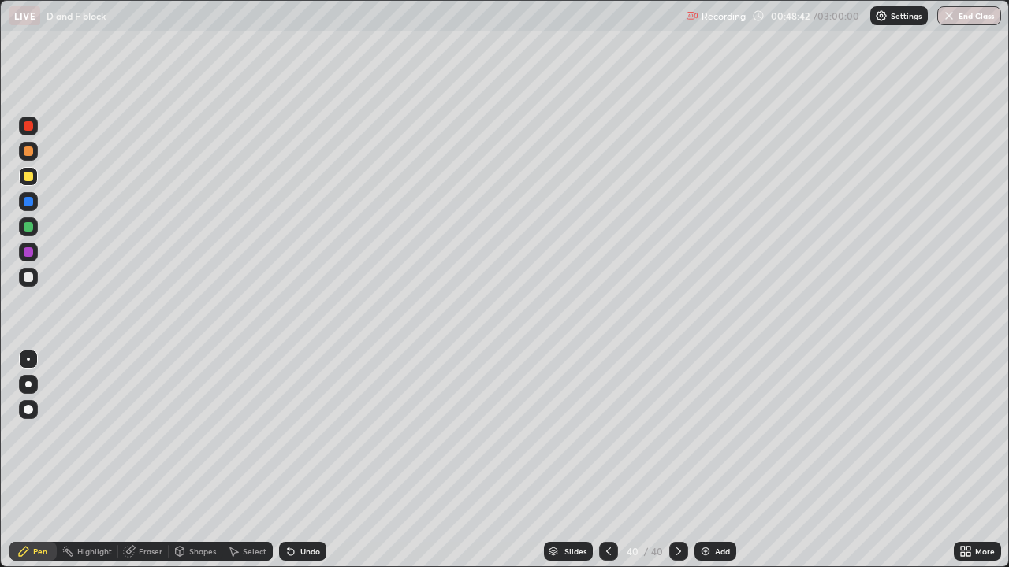
click at [29, 132] on div at bounding box center [28, 126] width 19 height 19
click at [35, 280] on div at bounding box center [28, 277] width 19 height 19
click at [26, 125] on div at bounding box center [28, 125] width 9 height 9
click at [28, 178] on div at bounding box center [28, 176] width 9 height 9
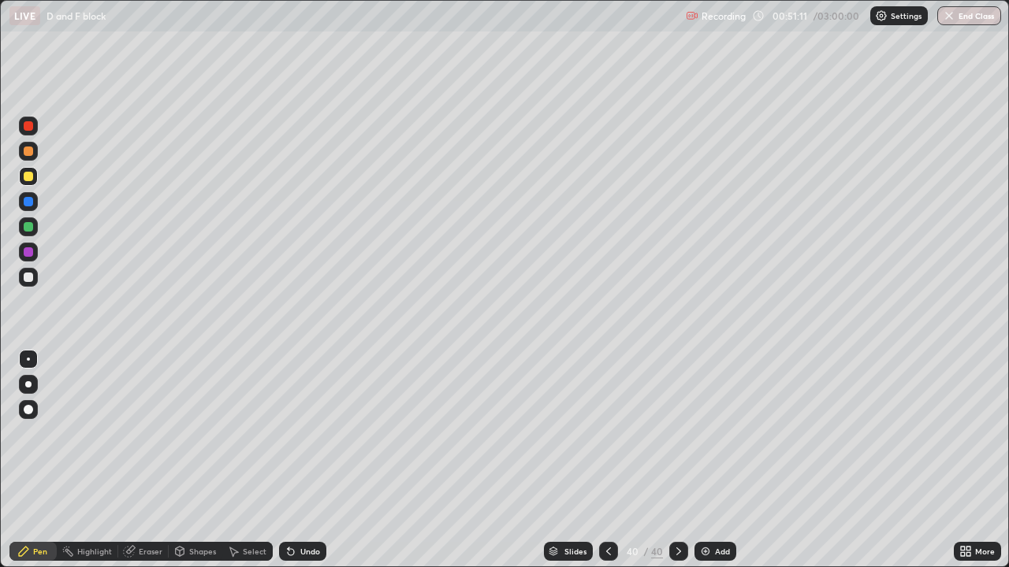
click at [727, 460] on div "Add" at bounding box center [722, 552] width 15 height 8
click at [311, 460] on div "Undo" at bounding box center [302, 551] width 47 height 19
click at [304, 460] on div "Undo" at bounding box center [302, 551] width 47 height 19
click at [29, 277] on div at bounding box center [28, 277] width 9 height 9
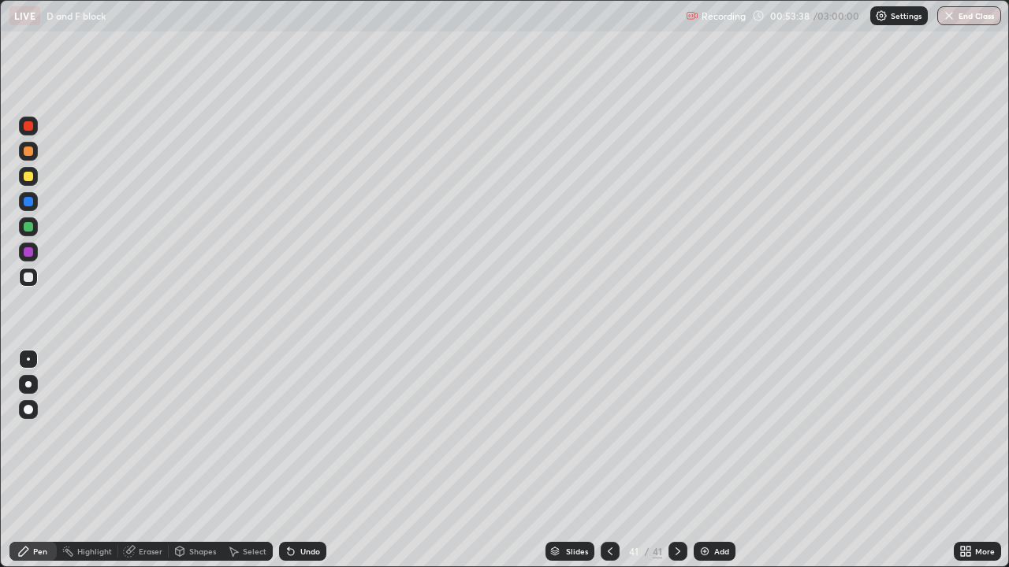
click at [32, 125] on div at bounding box center [28, 125] width 9 height 9
click at [28, 275] on div at bounding box center [28, 277] width 9 height 9
click at [707, 460] on div "Add" at bounding box center [714, 551] width 42 height 19
click at [31, 176] on div at bounding box center [28, 176] width 9 height 9
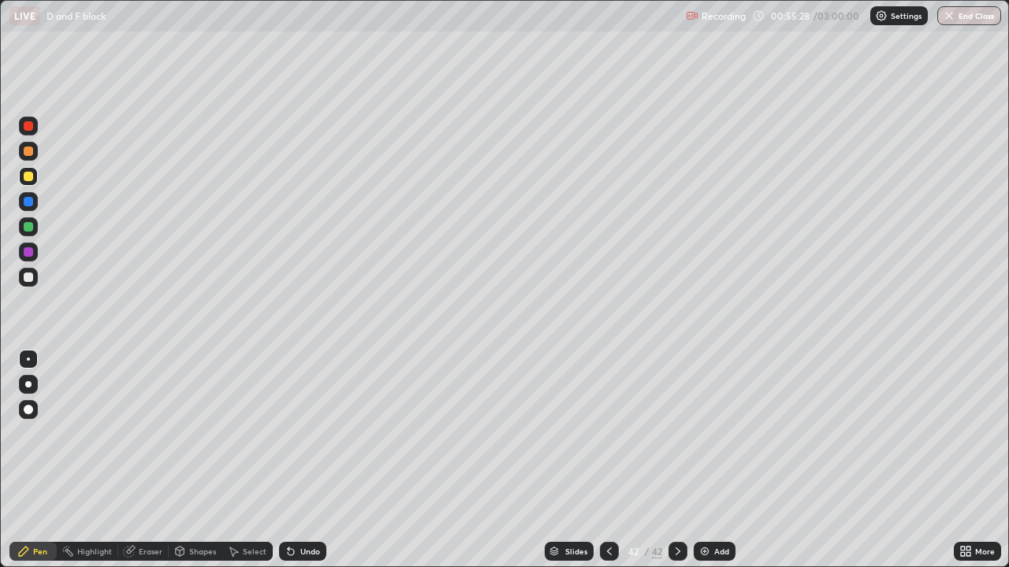
click at [302, 460] on div "Undo" at bounding box center [302, 551] width 47 height 19
click at [299, 460] on div "Undo" at bounding box center [302, 551] width 47 height 19
click at [303, 460] on div "Undo" at bounding box center [302, 551] width 47 height 19
click at [290, 460] on div "Undo" at bounding box center [302, 551] width 47 height 19
click at [306, 460] on div "Undo" at bounding box center [310, 552] width 20 height 8
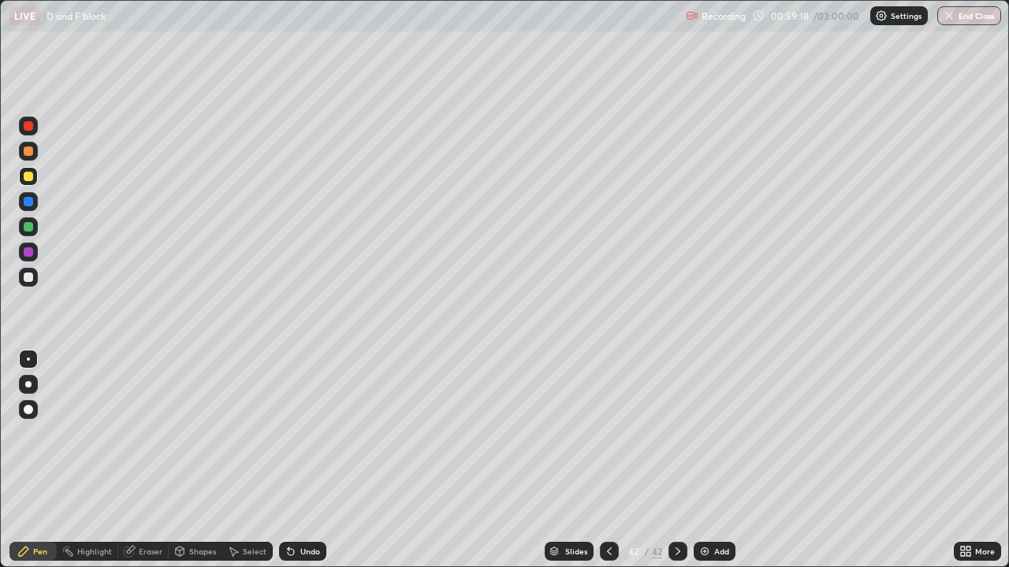
click at [715, 460] on div "Add" at bounding box center [721, 552] width 15 height 8
click at [32, 281] on div at bounding box center [28, 277] width 19 height 19
click at [29, 170] on div at bounding box center [28, 176] width 19 height 19
click at [29, 276] on div at bounding box center [28, 277] width 9 height 9
click at [299, 460] on div "Undo" at bounding box center [302, 551] width 47 height 19
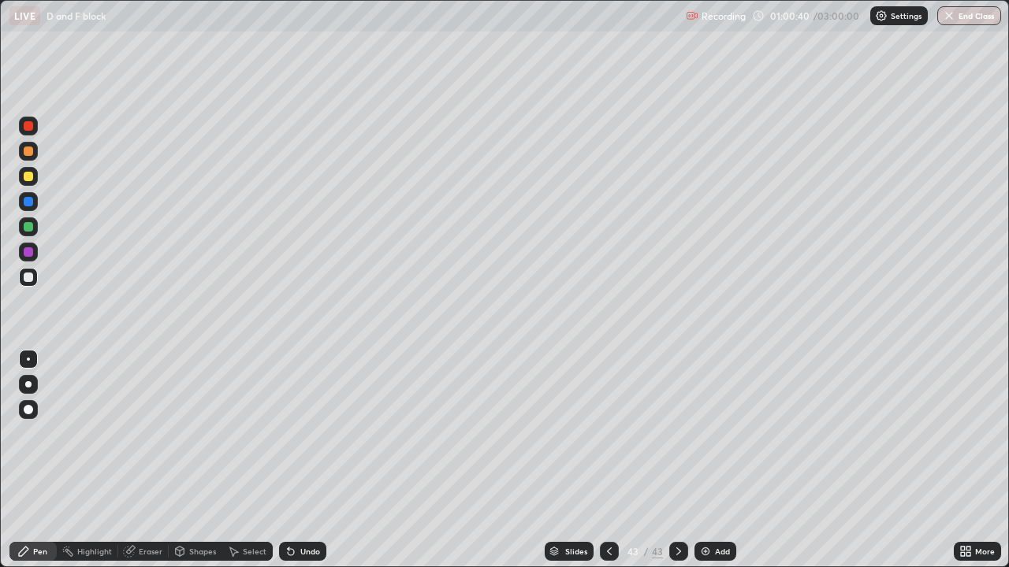
click at [296, 460] on div "Undo" at bounding box center [302, 551] width 47 height 19
click at [27, 184] on div at bounding box center [28, 176] width 19 height 19
click at [28, 176] on div at bounding box center [28, 176] width 9 height 9
click at [28, 175] on div at bounding box center [28, 176] width 9 height 9
click at [31, 126] on div at bounding box center [28, 125] width 9 height 9
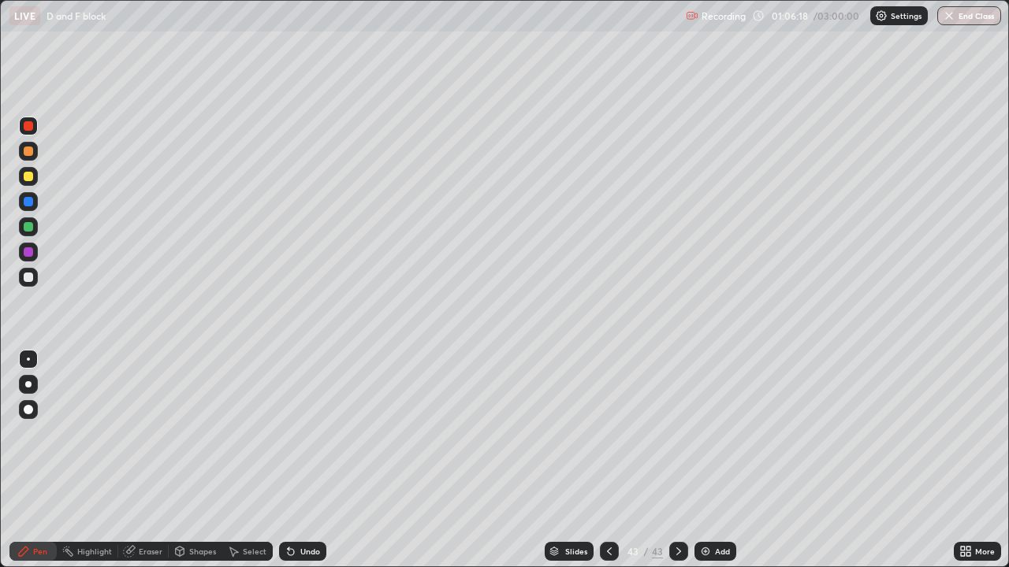
click at [678, 460] on icon at bounding box center [678, 551] width 13 height 13
click at [674, 460] on icon at bounding box center [678, 551] width 13 height 13
click at [678, 460] on icon at bounding box center [678, 551] width 13 height 13
click at [716, 460] on div "Add" at bounding box center [715, 551] width 42 height 19
click at [34, 277] on div at bounding box center [28, 277] width 19 height 19
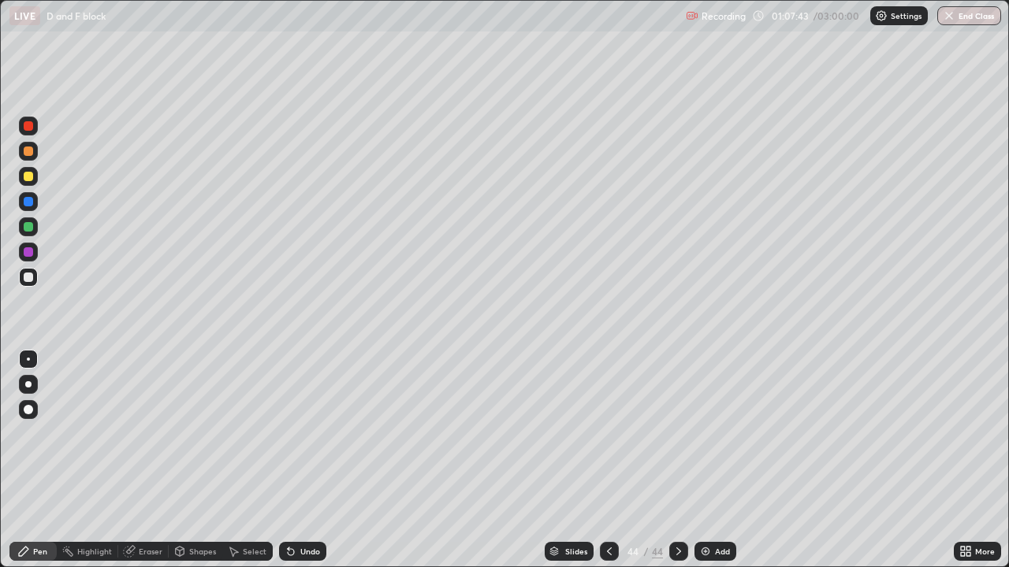
click at [300, 460] on div "Undo" at bounding box center [310, 552] width 20 height 8
click at [31, 132] on div at bounding box center [28, 126] width 19 height 19
click at [30, 274] on div at bounding box center [28, 277] width 9 height 9
click at [28, 278] on div at bounding box center [28, 277] width 9 height 9
click at [300, 460] on div "Undo" at bounding box center [310, 552] width 20 height 8
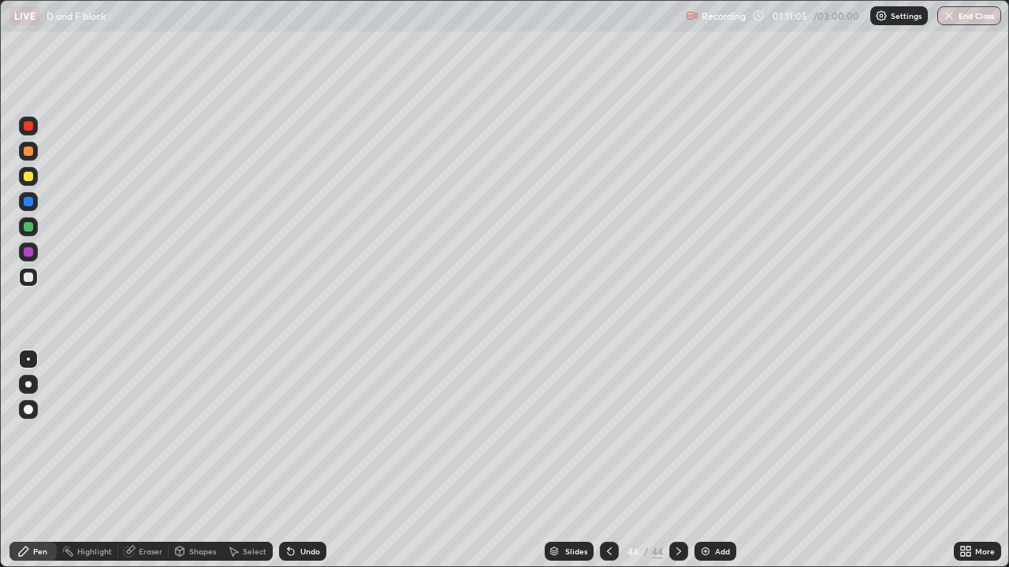
click at [296, 460] on div "Undo" at bounding box center [302, 551] width 47 height 19
click at [288, 460] on icon at bounding box center [291, 552] width 6 height 6
click at [302, 460] on div "Undo" at bounding box center [302, 551] width 47 height 19
click at [24, 178] on div at bounding box center [28, 176] width 9 height 9
click at [734, 460] on div "Slides 44 / 44 Add" at bounding box center [639, 552] width 627 height 32
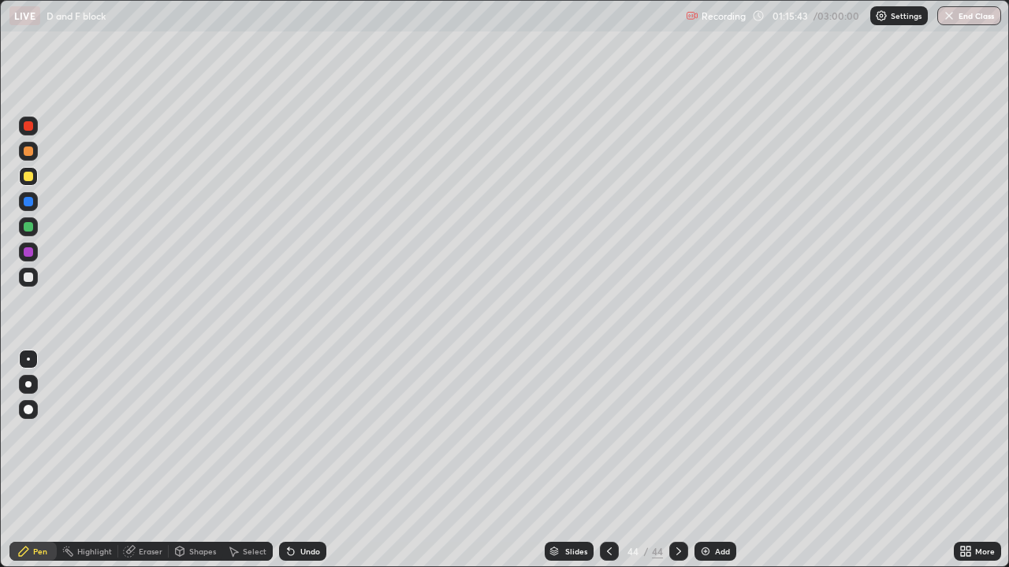
click at [717, 460] on div "Add" at bounding box center [722, 552] width 15 height 8
click at [29, 281] on div at bounding box center [28, 277] width 9 height 9
click at [29, 178] on div at bounding box center [28, 176] width 9 height 9
click at [678, 460] on icon at bounding box center [678, 551] width 13 height 13
click at [718, 460] on div "Add" at bounding box center [722, 552] width 15 height 8
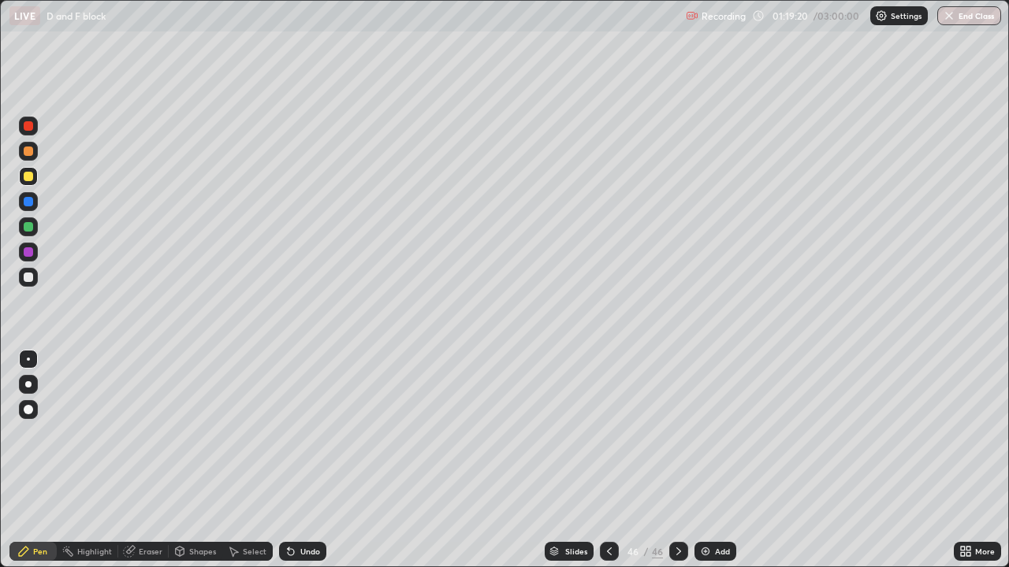
click at [31, 276] on div at bounding box center [28, 277] width 9 height 9
click at [35, 178] on div at bounding box center [28, 176] width 19 height 19
click at [28, 278] on div at bounding box center [28, 277] width 9 height 9
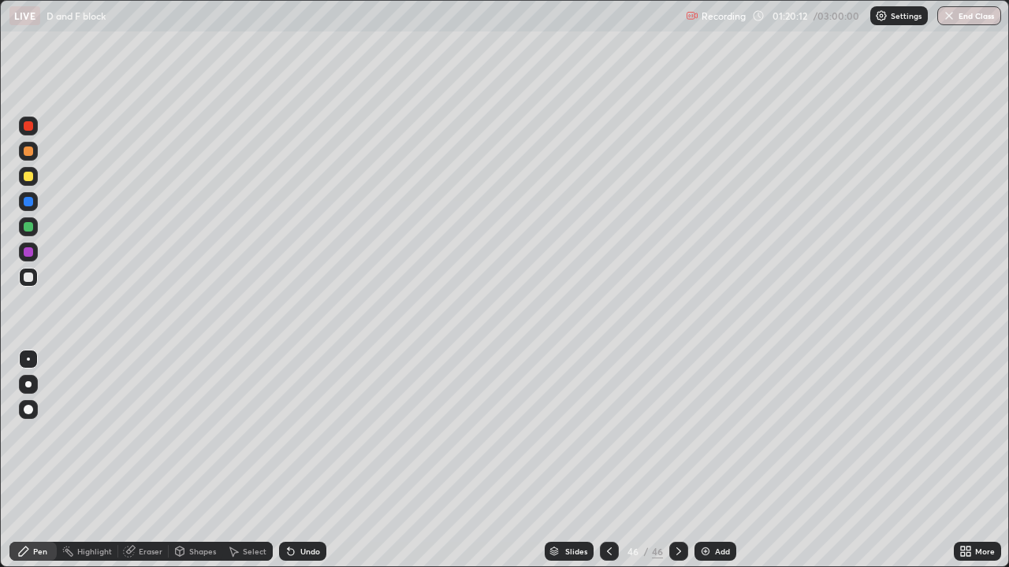
click at [28, 127] on div at bounding box center [28, 125] width 9 height 9
click at [30, 128] on div at bounding box center [28, 125] width 9 height 9
click at [35, 179] on div at bounding box center [28, 176] width 19 height 19
click at [679, 460] on div at bounding box center [678, 551] width 19 height 19
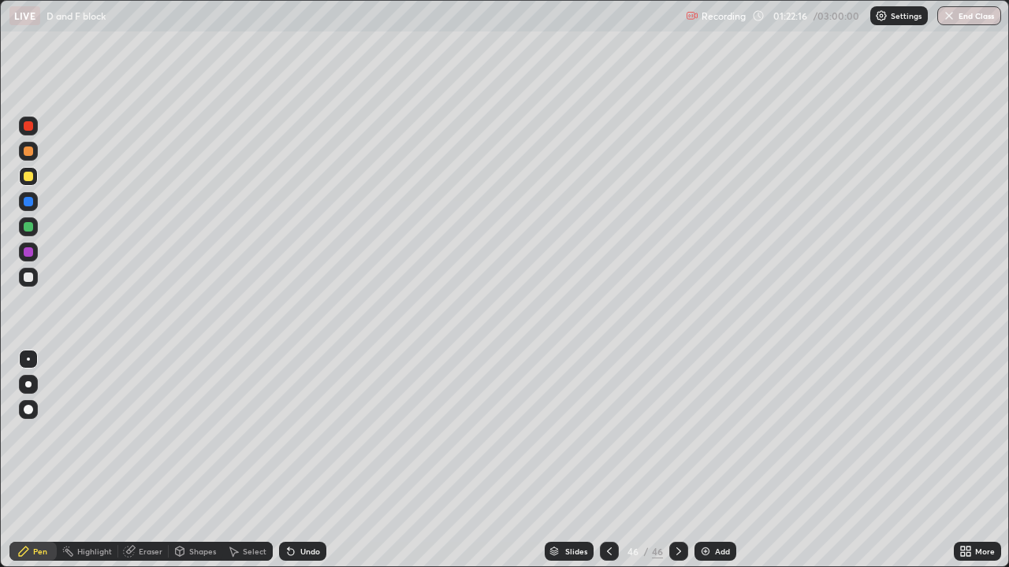
click at [677, 460] on icon at bounding box center [678, 551] width 13 height 13
click at [716, 460] on div "Add" at bounding box center [722, 552] width 15 height 8
click at [27, 279] on div at bounding box center [28, 277] width 9 height 9
click at [305, 460] on div "Undo" at bounding box center [302, 551] width 47 height 19
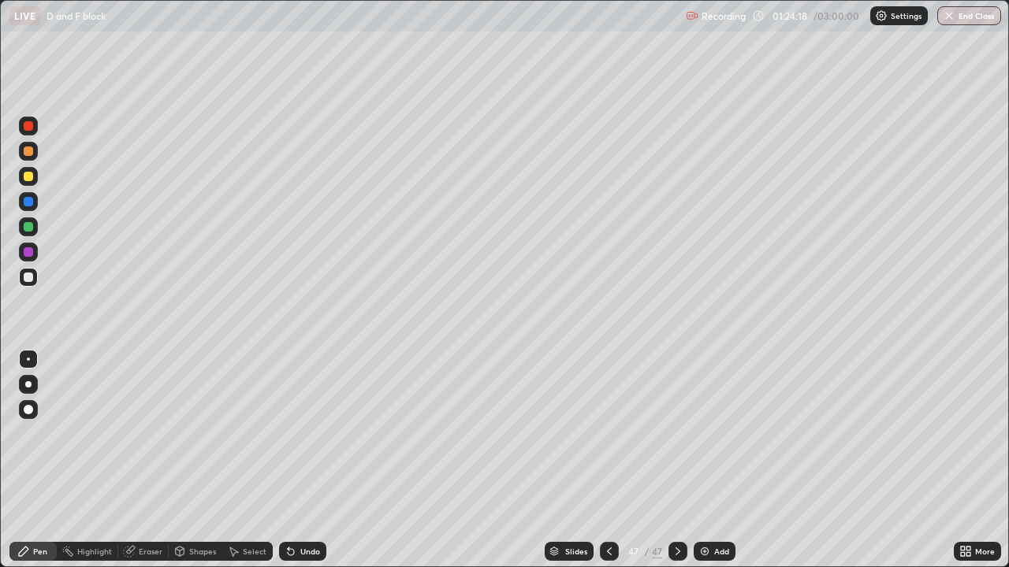
click at [305, 460] on div "Undo" at bounding box center [302, 551] width 47 height 19
click at [310, 460] on div "Undo" at bounding box center [310, 552] width 20 height 8
click at [303, 460] on div "Undo" at bounding box center [310, 552] width 20 height 8
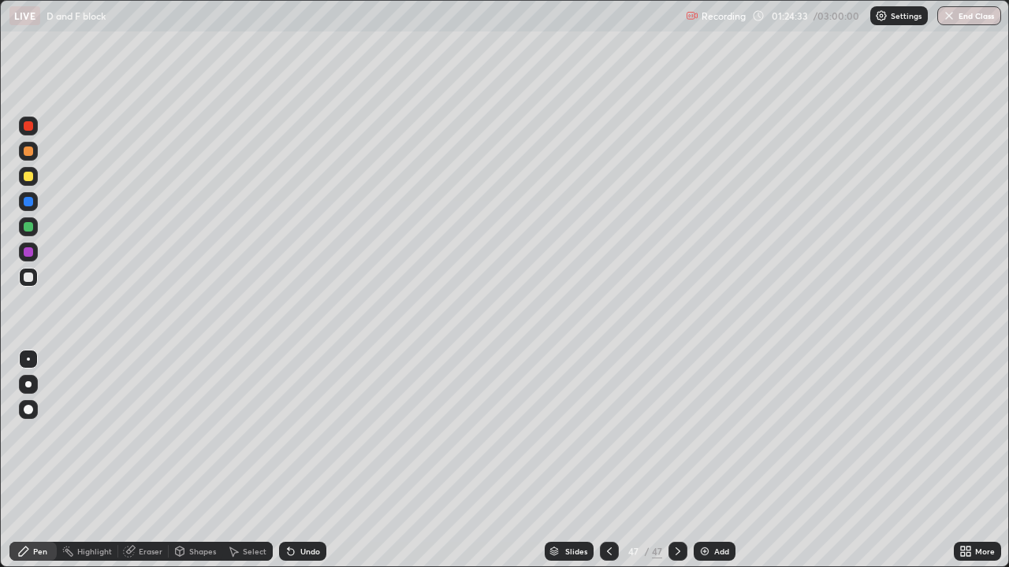
click at [300, 460] on div "Undo" at bounding box center [310, 552] width 20 height 8
click at [301, 460] on div "Undo" at bounding box center [310, 552] width 20 height 8
click at [676, 460] on icon at bounding box center [677, 551] width 13 height 13
click at [725, 460] on div "Add" at bounding box center [721, 552] width 15 height 8
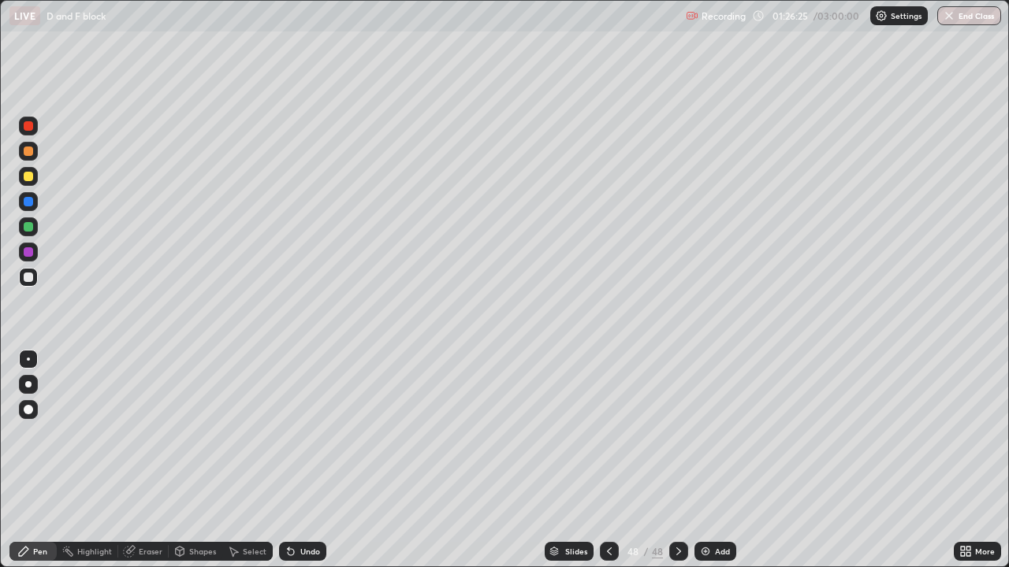
click at [32, 180] on div at bounding box center [28, 176] width 9 height 9
click at [705, 460] on div "Add" at bounding box center [715, 551] width 42 height 19
click at [613, 460] on div at bounding box center [609, 552] width 19 height 32
click at [306, 460] on div "Undo" at bounding box center [302, 551] width 47 height 19
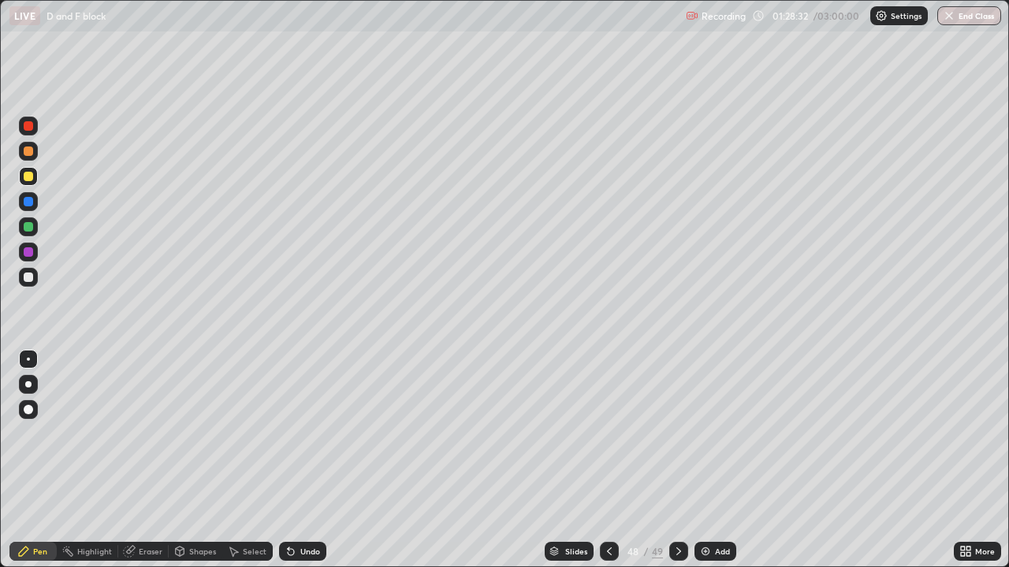
click at [307, 460] on div "Undo" at bounding box center [310, 552] width 20 height 8
click at [676, 460] on icon at bounding box center [678, 551] width 13 height 13
click at [724, 460] on div "Add" at bounding box center [722, 552] width 15 height 8
click at [29, 281] on div at bounding box center [28, 277] width 9 height 9
click at [140, 460] on div "Eraser" at bounding box center [151, 552] width 24 height 8
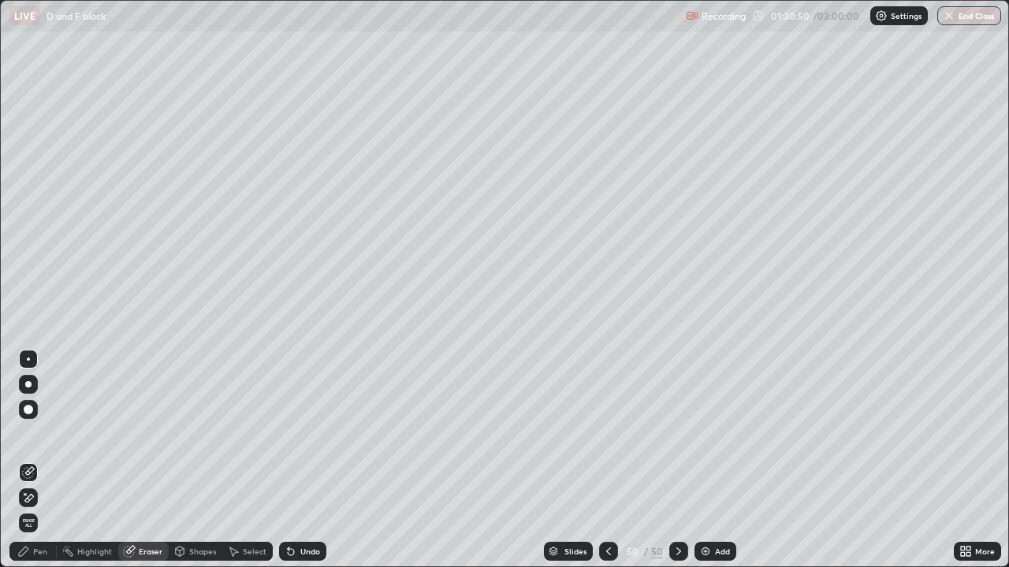
click at [39, 460] on div "Pen" at bounding box center [40, 552] width 14 height 8
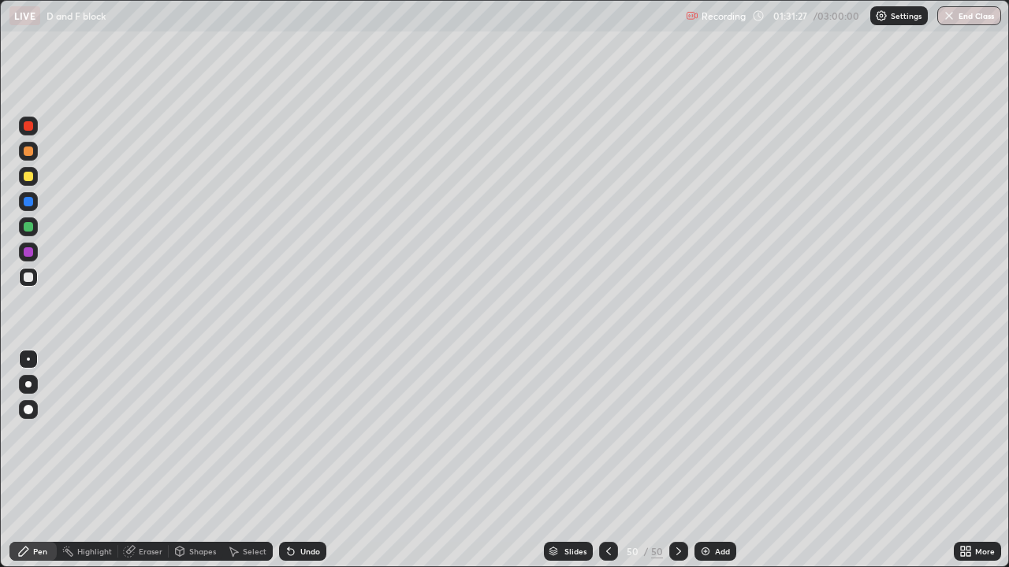
click at [31, 179] on div at bounding box center [28, 176] width 9 height 9
click at [27, 126] on div at bounding box center [28, 125] width 9 height 9
click at [30, 180] on div at bounding box center [28, 176] width 9 height 9
click at [27, 283] on div at bounding box center [28, 277] width 19 height 19
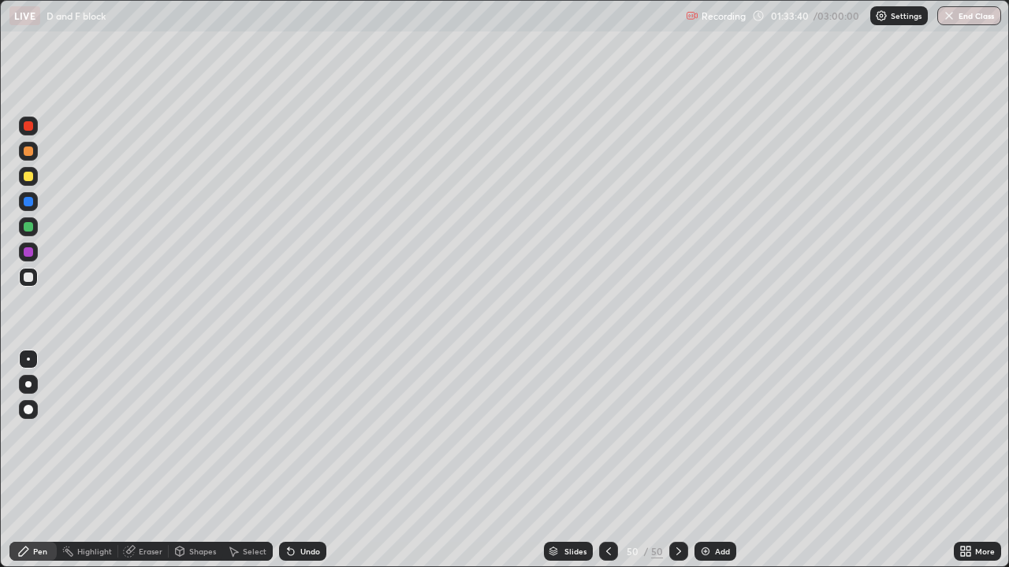
click at [28, 178] on div at bounding box center [28, 176] width 9 height 9
click at [683, 460] on div at bounding box center [678, 551] width 19 height 19
click at [722, 460] on div "Add" at bounding box center [722, 552] width 15 height 8
click at [24, 178] on div at bounding box center [28, 176] width 9 height 9
click at [300, 460] on div "Undo" at bounding box center [310, 552] width 20 height 8
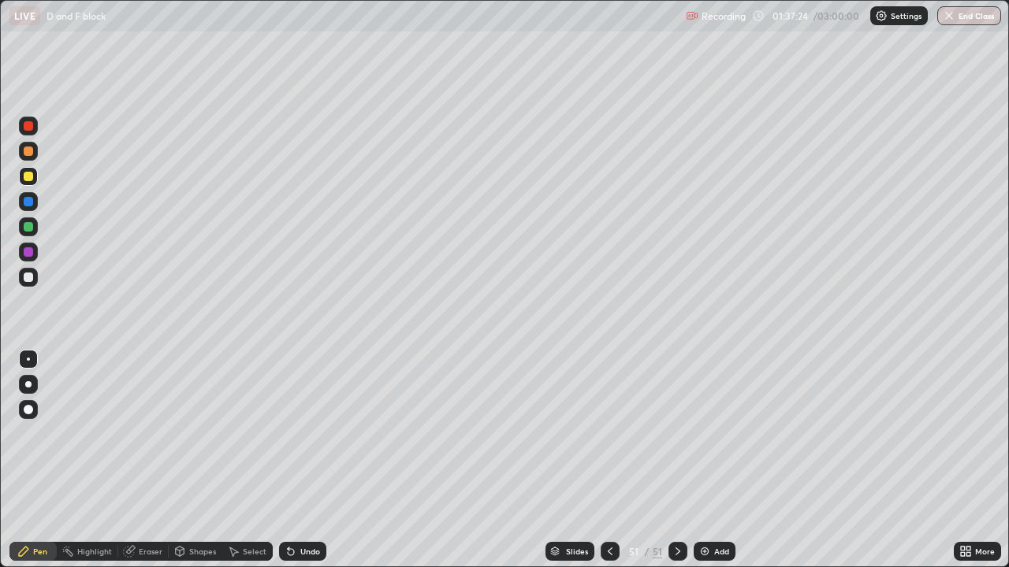
click at [300, 460] on div "Undo" at bounding box center [310, 552] width 20 height 8
click at [299, 460] on div "Undo" at bounding box center [302, 551] width 47 height 19
click at [301, 460] on div "Undo" at bounding box center [310, 552] width 20 height 8
click at [36, 128] on div at bounding box center [28, 126] width 19 height 19
click at [35, 280] on div at bounding box center [28, 277] width 19 height 19
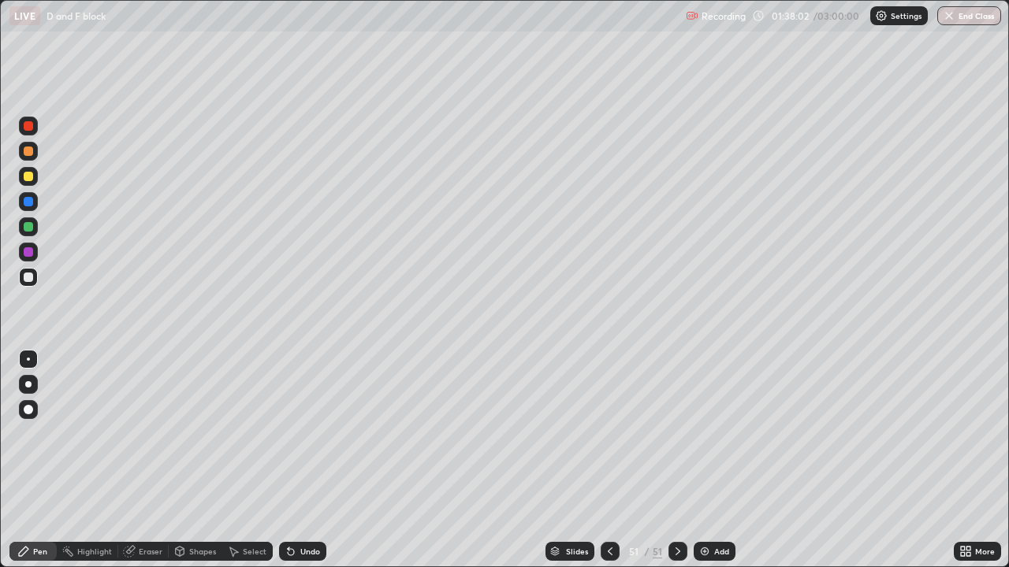
click at [36, 132] on div at bounding box center [28, 126] width 19 height 19
click at [32, 175] on div at bounding box center [28, 176] width 9 height 9
click at [674, 460] on icon at bounding box center [677, 551] width 13 height 13
click at [676, 460] on icon at bounding box center [677, 551] width 13 height 13
click at [728, 460] on div "Add" at bounding box center [714, 551] width 42 height 19
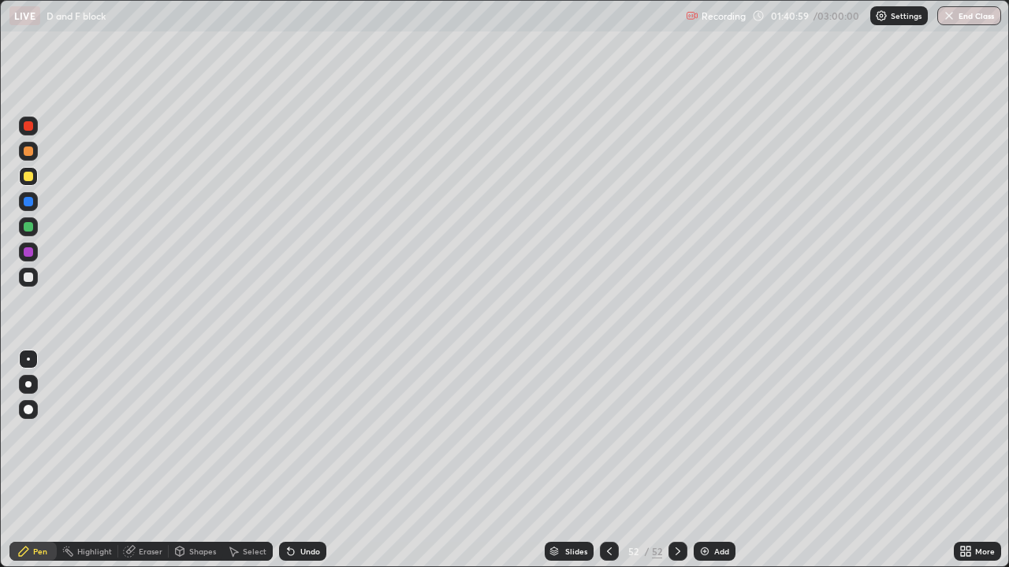
click at [608, 460] on icon at bounding box center [609, 551] width 13 height 13
click at [723, 460] on div "Add" at bounding box center [721, 552] width 15 height 8
click at [27, 277] on div at bounding box center [28, 277] width 9 height 9
click at [300, 460] on div "Undo" at bounding box center [310, 552] width 20 height 8
click at [307, 460] on div "Undo" at bounding box center [302, 551] width 47 height 19
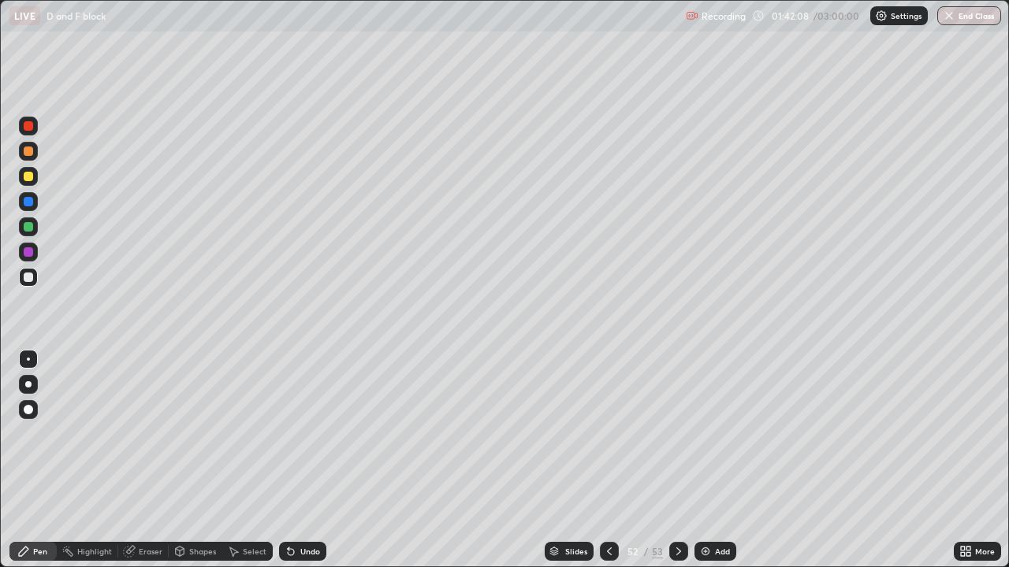
click at [308, 460] on div "Undo" at bounding box center [310, 552] width 20 height 8
click at [29, 180] on div at bounding box center [28, 176] width 9 height 9
click at [311, 460] on div "Undo" at bounding box center [310, 552] width 20 height 8
click at [303, 460] on div "Undo" at bounding box center [302, 551] width 47 height 19
click at [307, 460] on div "Undo" at bounding box center [302, 551] width 47 height 19
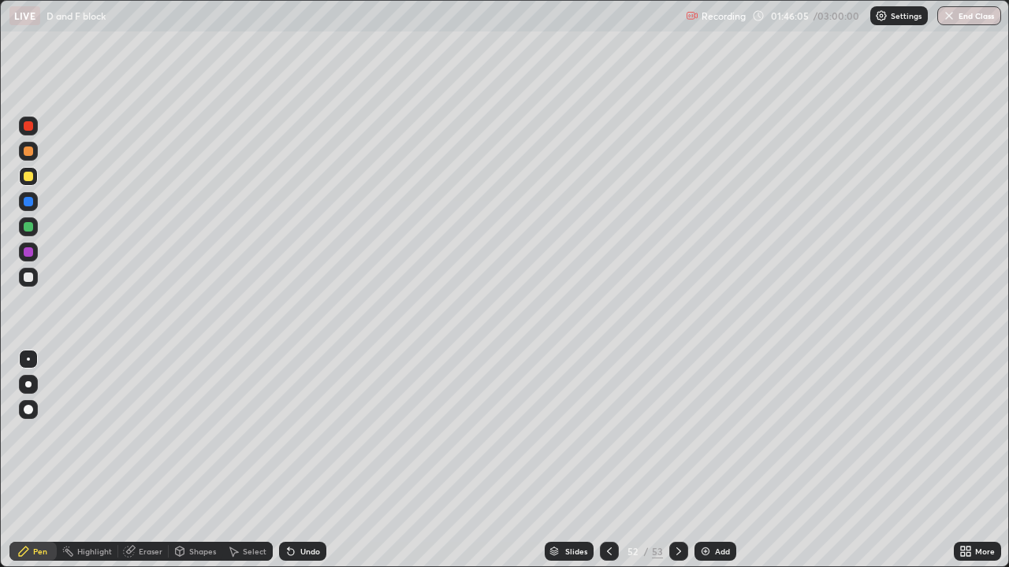
click at [304, 460] on div "Undo" at bounding box center [302, 551] width 47 height 19
click at [301, 460] on div "Undo" at bounding box center [310, 552] width 20 height 8
click at [300, 460] on div "Undo" at bounding box center [310, 552] width 20 height 8
click at [608, 460] on icon at bounding box center [609, 551] width 13 height 13
click at [974, 9] on button "End Class" at bounding box center [969, 15] width 64 height 19
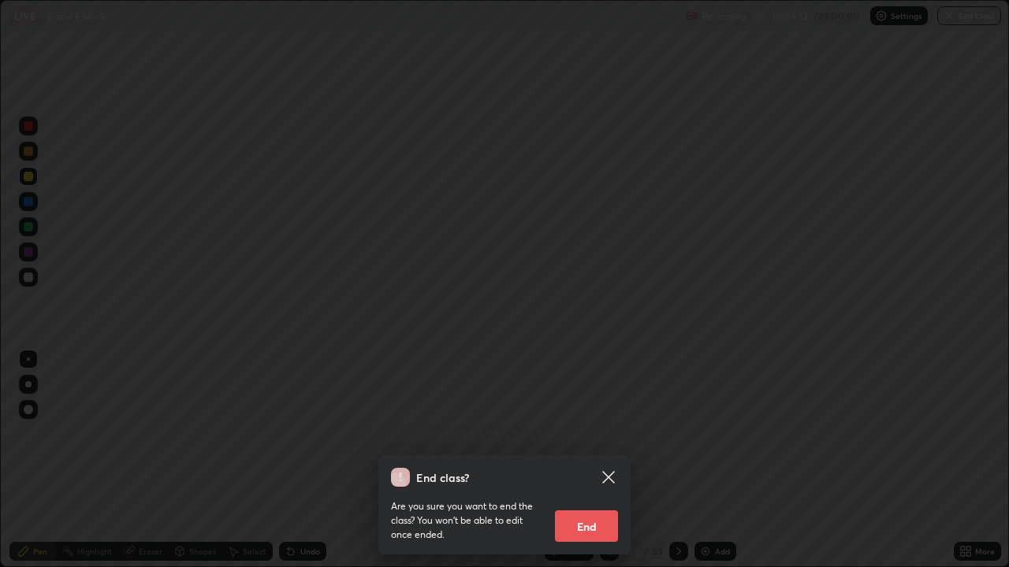
click at [591, 460] on button "End" at bounding box center [586, 527] width 63 height 32
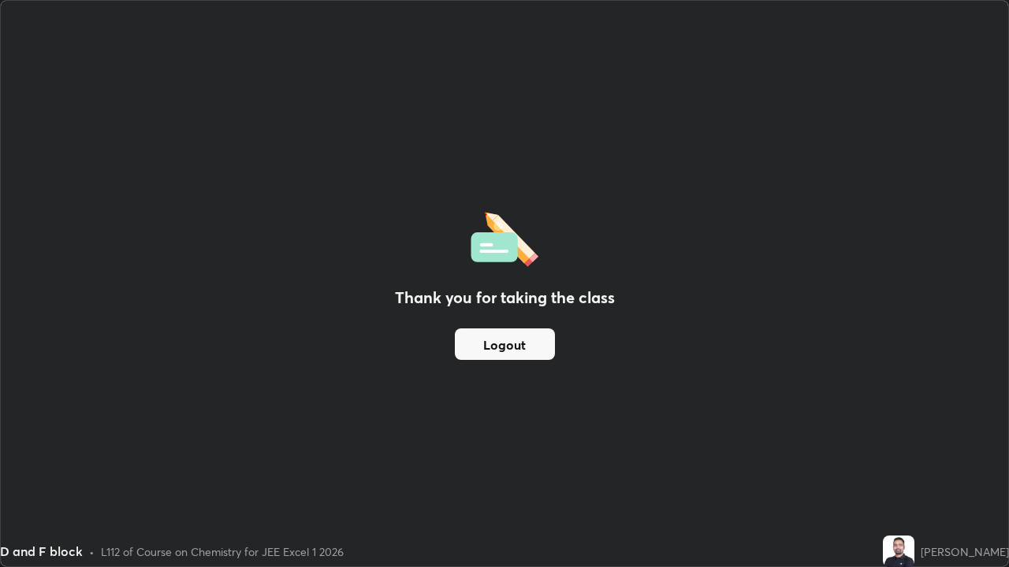
click at [854, 460] on div "Thank you for taking the class Logout" at bounding box center [504, 284] width 1007 height 566
click at [533, 344] on button "Logout" at bounding box center [505, 345] width 100 height 32
